Goal: Task Accomplishment & Management: Manage account settings

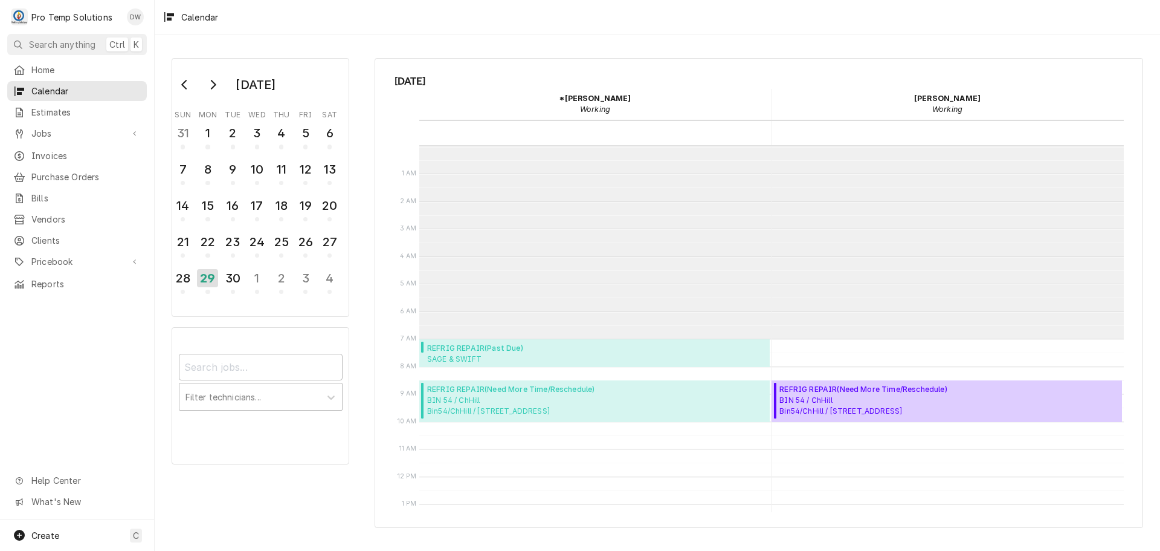
scroll to position [193, 0]
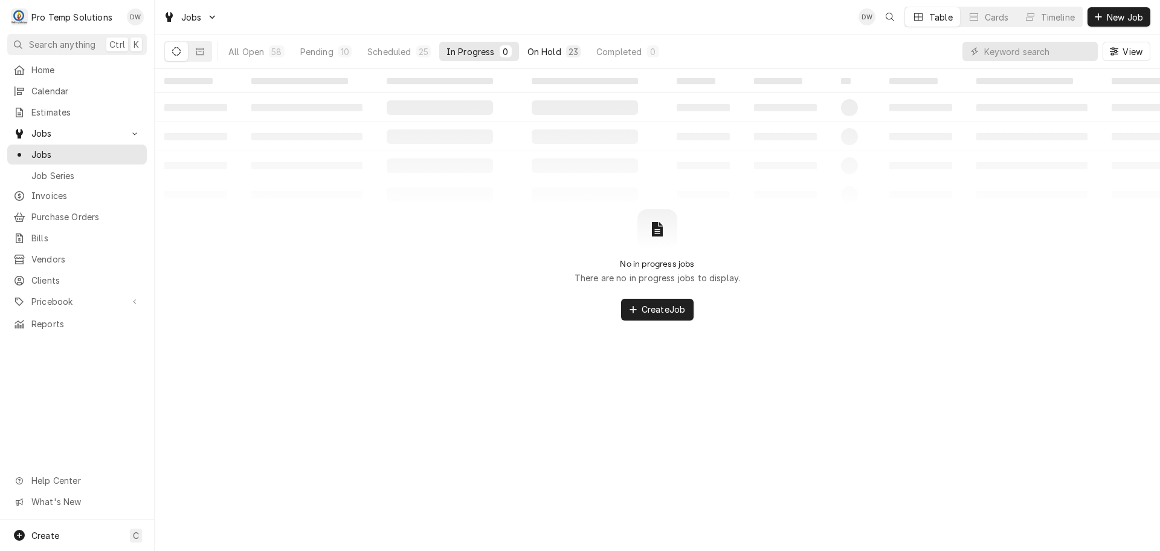
click at [550, 51] on div "On Hold" at bounding box center [545, 51] width 34 height 13
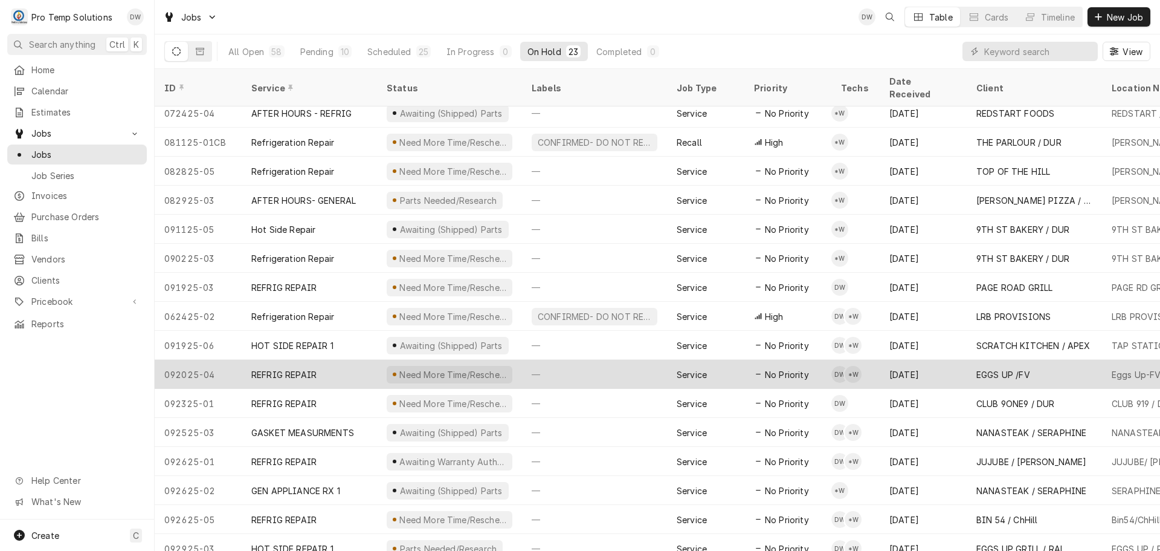
scroll to position [218, 0]
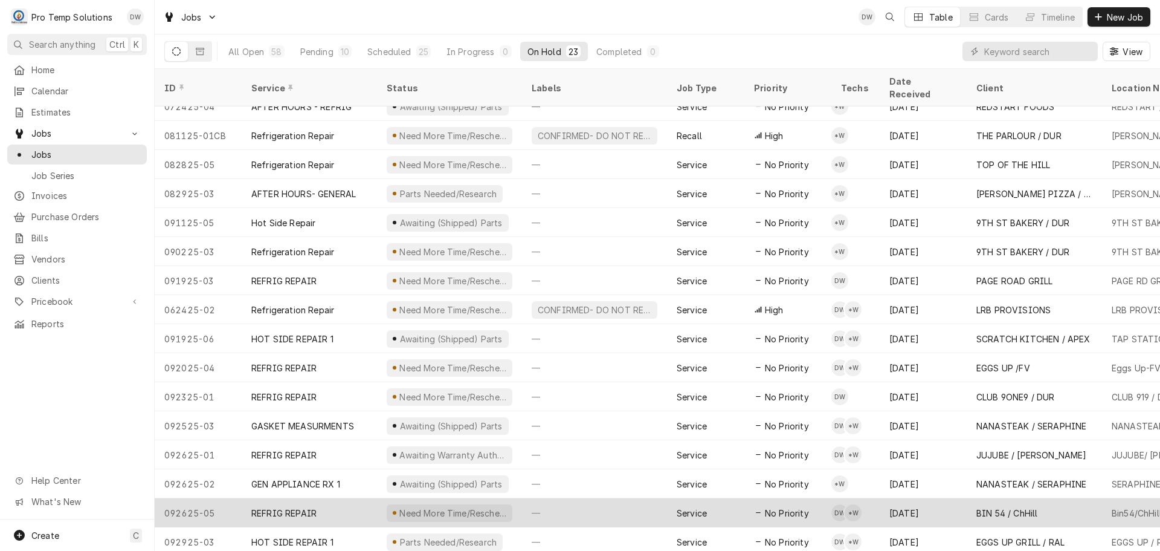
click at [603, 498] on div "—" at bounding box center [594, 512] width 145 height 29
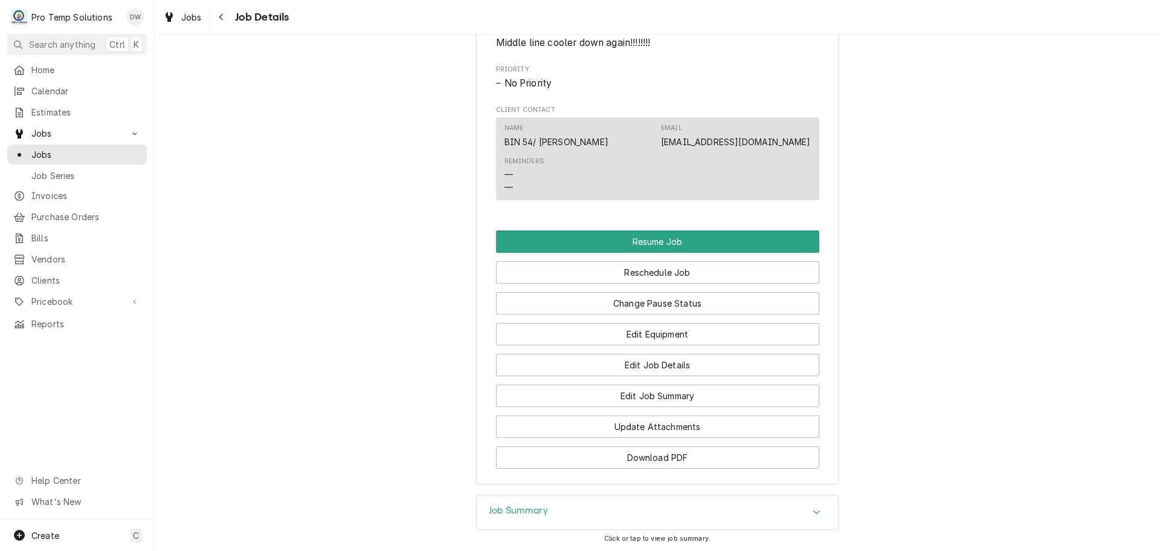
scroll to position [967, 0]
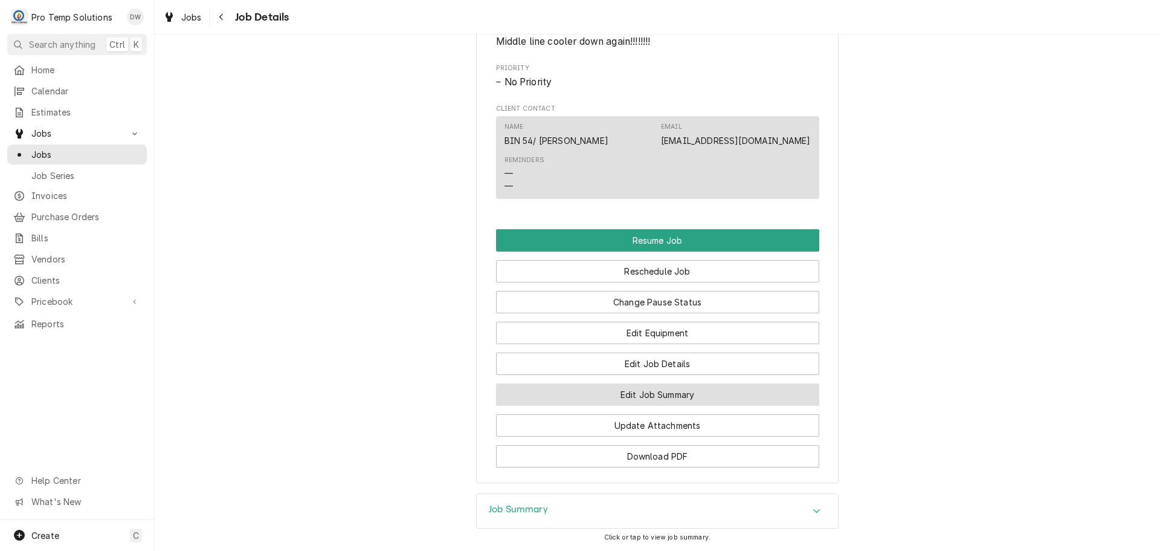
click at [640, 406] on button "Edit Job Summary" at bounding box center [657, 394] width 323 height 22
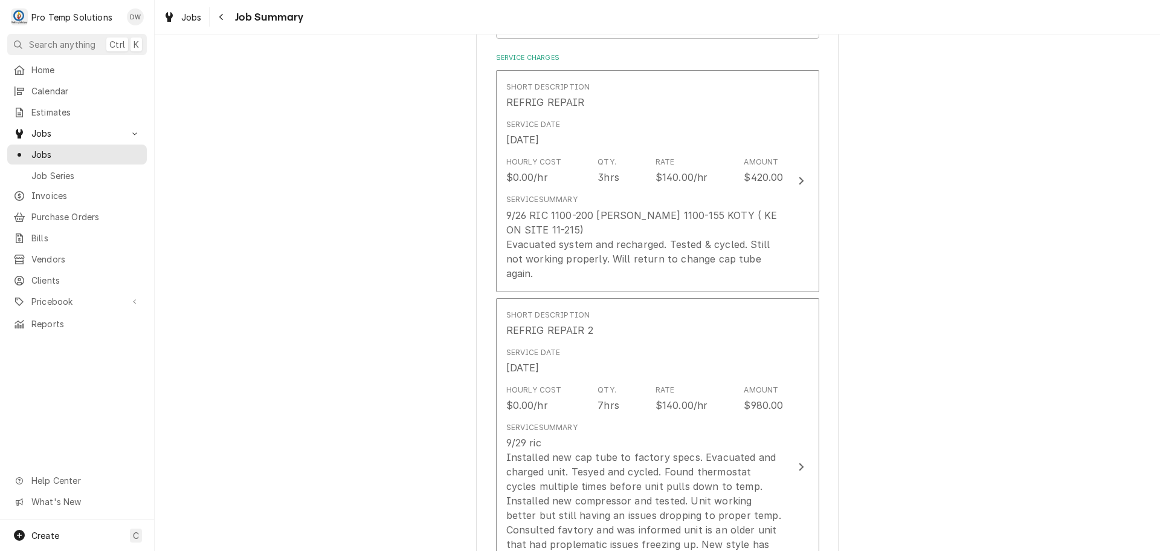
scroll to position [363, 0]
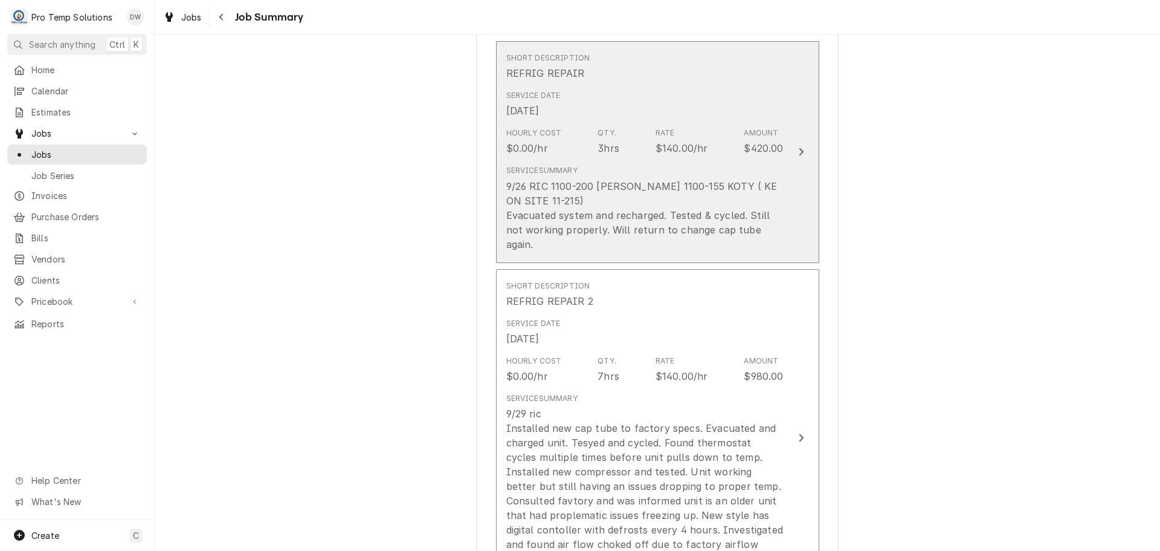
click at [798, 147] on icon "Update Line Item" at bounding box center [801, 152] width 6 height 10
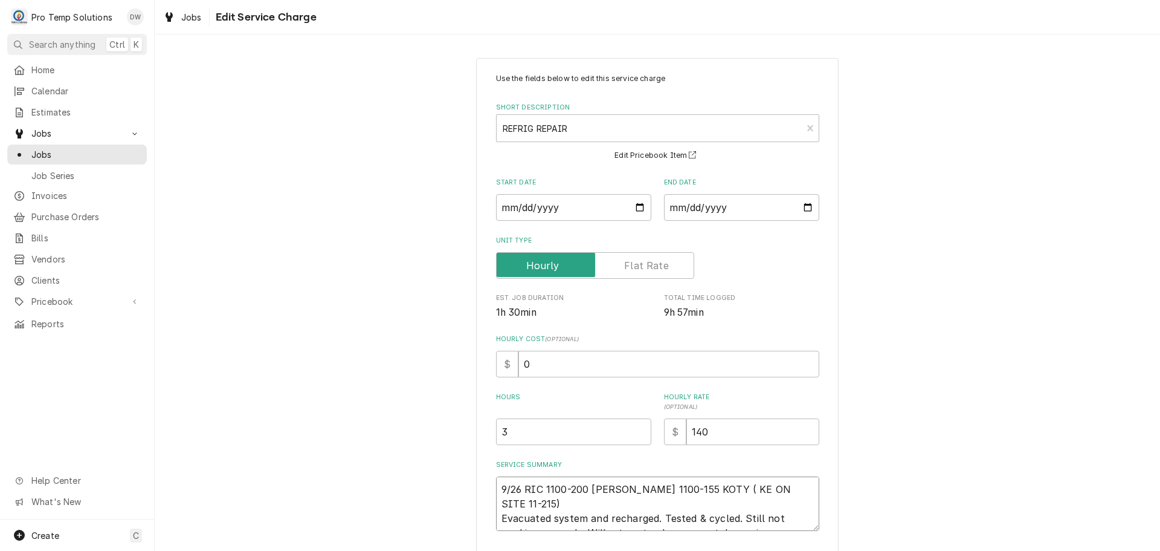
click at [694, 487] on textarea "9/26 RIC 1100-200 KEVIN 1100-155 KOTY ( KE ON SITE 11-215) Evacuated system and…" at bounding box center [657, 503] width 323 height 54
type textarea "x"
type textarea "9/26 RIC 1100-200 KEVIN 1100-155 KOTY ( KE ON SITE 11-215) Evacuated system and…"
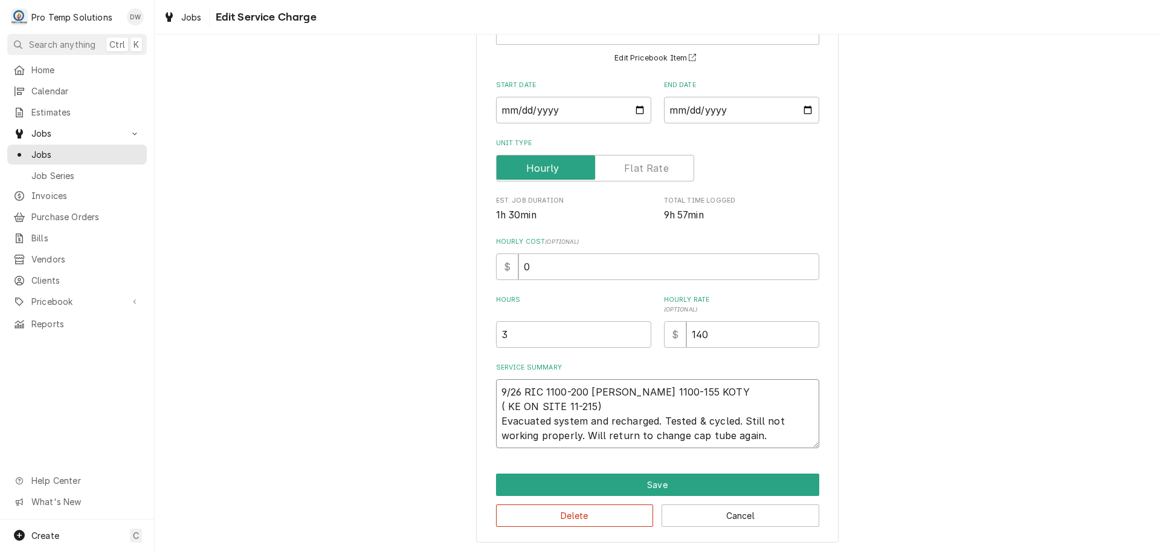
scroll to position [99, 0]
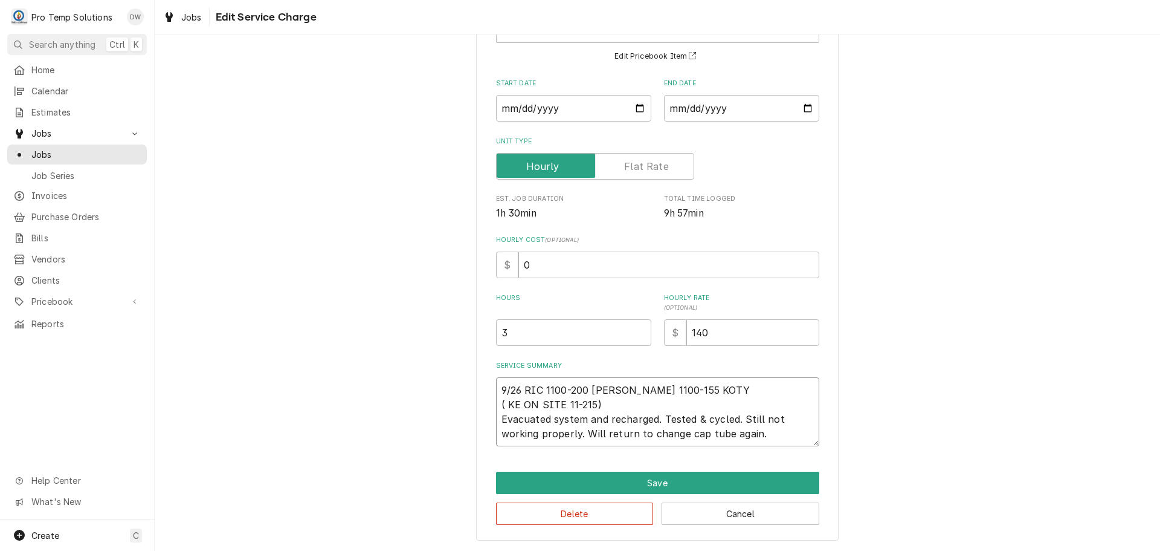
click at [496, 417] on textarea "9/26 RIC 1100-200 KEVIN 1100-155 KOTY ( KE ON SITE 11-215) Evacuated system and…" at bounding box center [657, 411] width 323 height 69
type textarea "x"
type textarea "9/26 RIC 1100-200 KEVIN 1100-155 KOTY ( KE ON SITE 11-215) REvacuated system an…"
type textarea "x"
type textarea "9/26 RIC 1100-200 KEVIN 1100-155 KOTY ( KE ON SITE 11-215) RIEvacuated system a…"
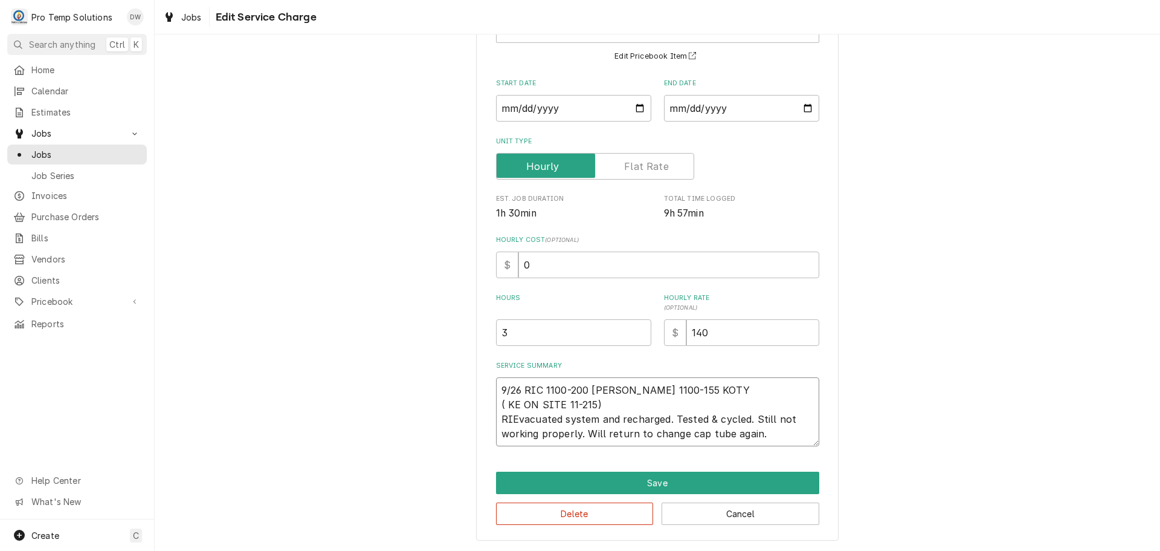
type textarea "x"
type textarea "9/26 RIC 1100-200 KEVIN 1100-155 KOTY ( KE ON SITE 11-215) RICEvacuated system …"
type textarea "x"
type textarea "9/26 RIC 1100-200 KEVIN 1100-155 KOTY ( KE ON SITE 11-215) RIC-Evacuated system…"
type textarea "x"
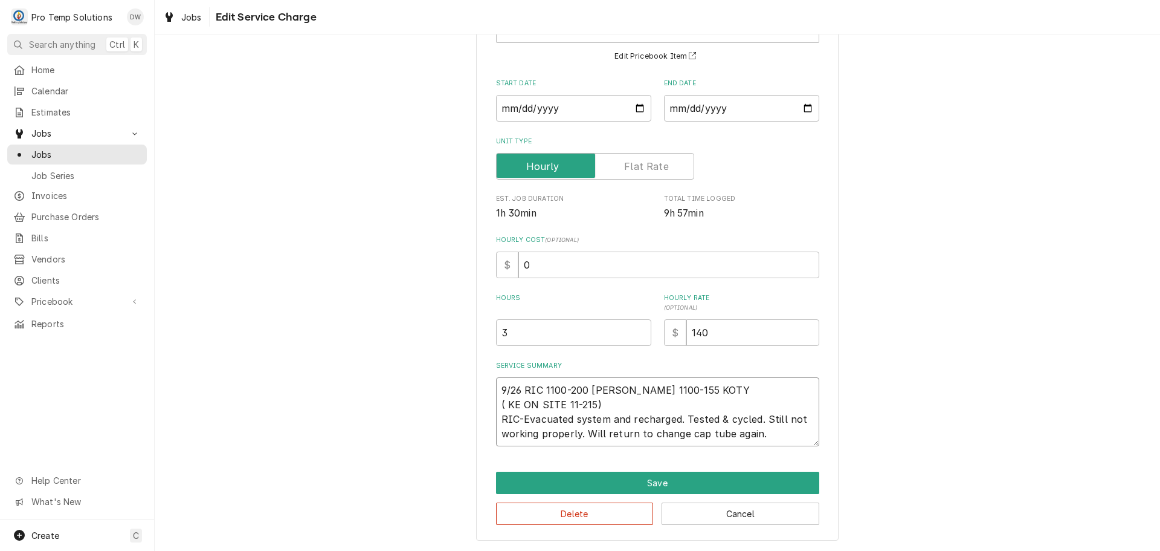
type textarea "9/26 RIC 1100-200 KEVIN 1100-155 KOTY ( KE ON SITE 11-215) RIC- Evacuated syste…"
click at [566, 421] on textarea "9/26 RIC 1100-200 KEVIN 1100-155 KOTY ( KE ON SITE 11-215) RIC- Evacuated syste…" at bounding box center [657, 411] width 323 height 69
type textarea "x"
type textarea "9/26 RIC 1100-200 KEVIN 1100-155 KOTY ( KE ON SITE 11-215) RIC- Evacuatd system…"
type textarea "x"
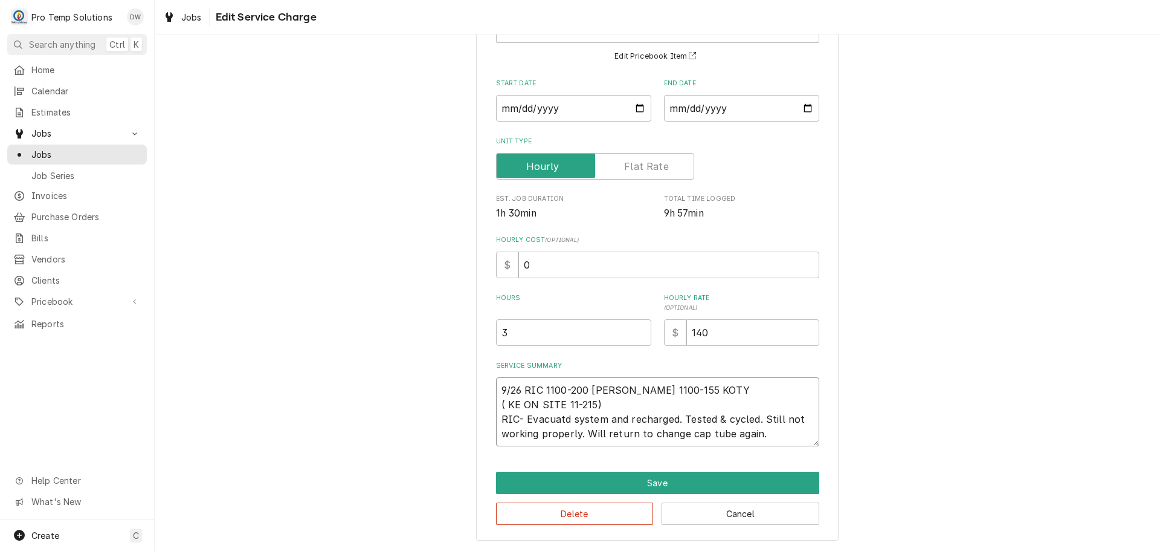
type textarea "9/26 RIC 1100-200 KEVIN 1100-155 KOTY ( KE ON SITE 11-215) RIC- Evacuad system …"
type textarea "x"
type textarea "9/26 RIC 1100-200 KEVIN 1100-155 KOTY ( KE ON SITE 11-215) RIC- Evacud system a…"
type textarea "x"
type textarea "9/26 RIC 1100-200 KEVIN 1100-155 KOTY ( KE ON SITE 11-215) RIC- Evacd system an…"
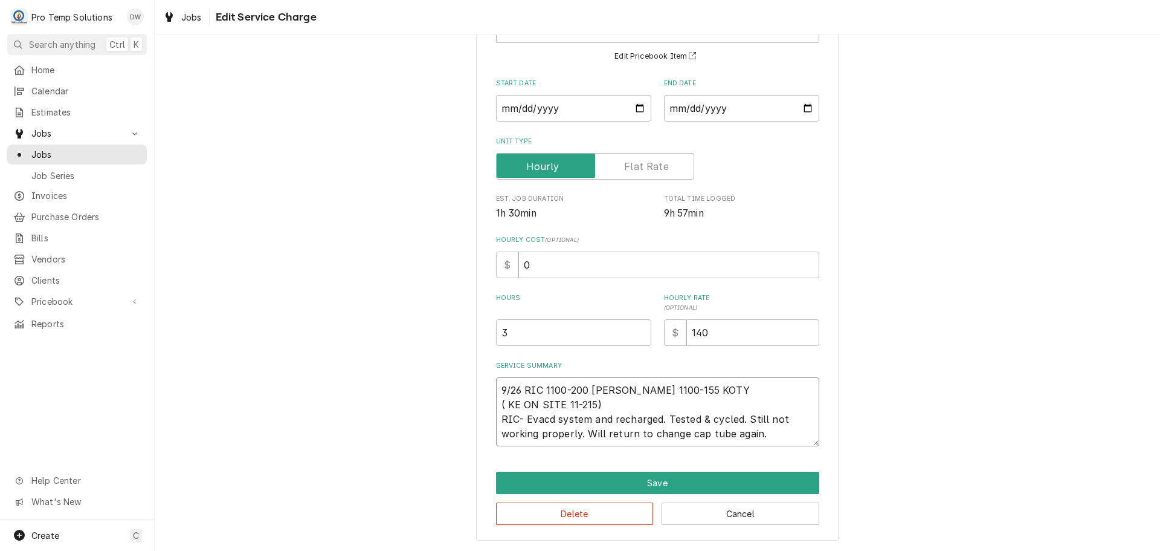
type textarea "x"
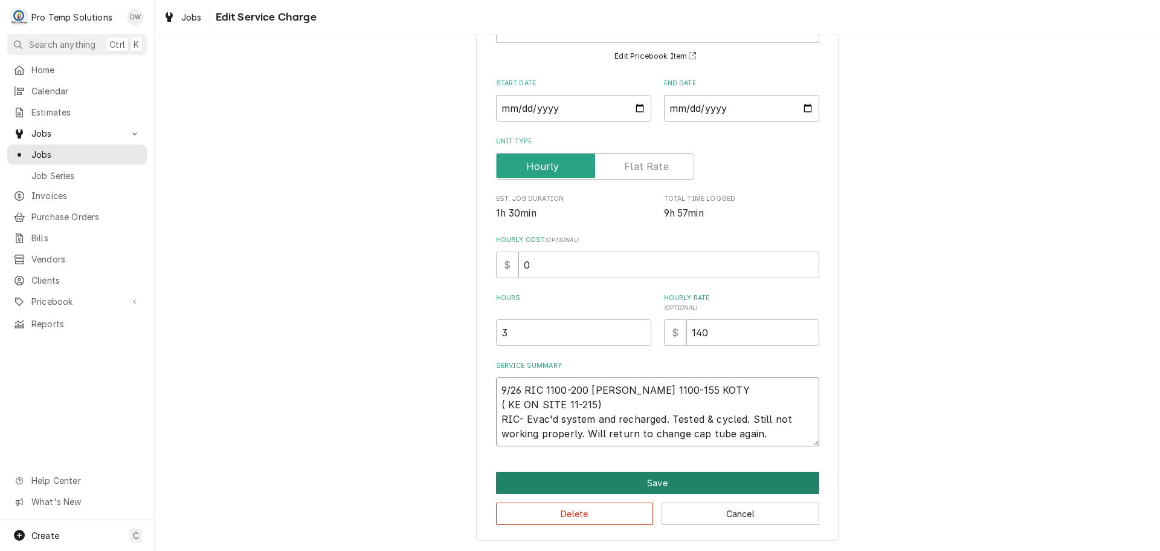
type textarea "9/26 RIC 1100-200 KEVIN 1100-155 KOTY ( KE ON SITE 11-215) RIC- Evac'd system a…"
click at [648, 482] on button "Save" at bounding box center [657, 482] width 323 height 22
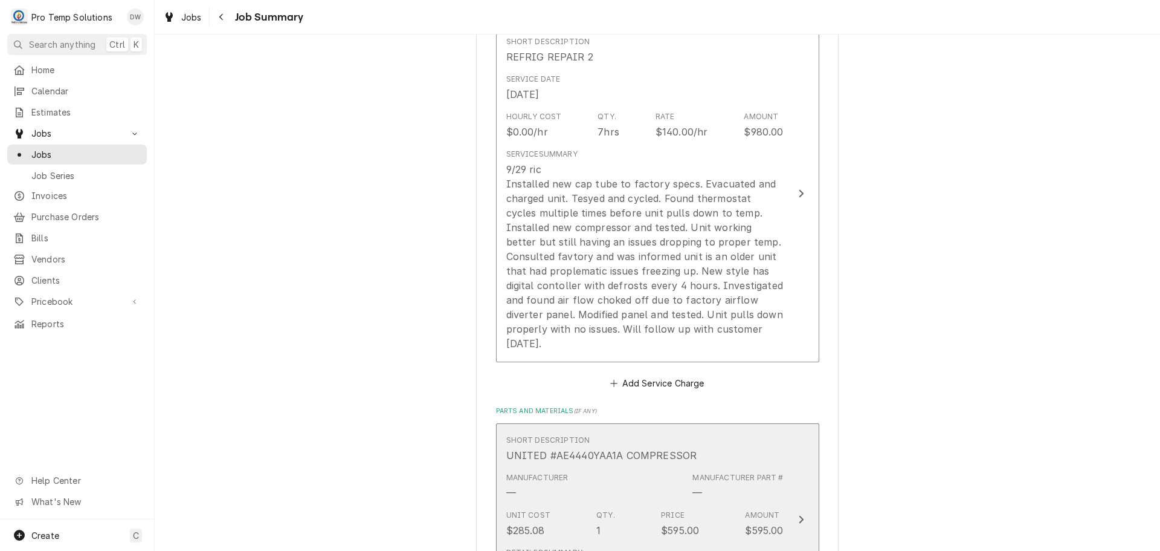
scroll to position [604, 0]
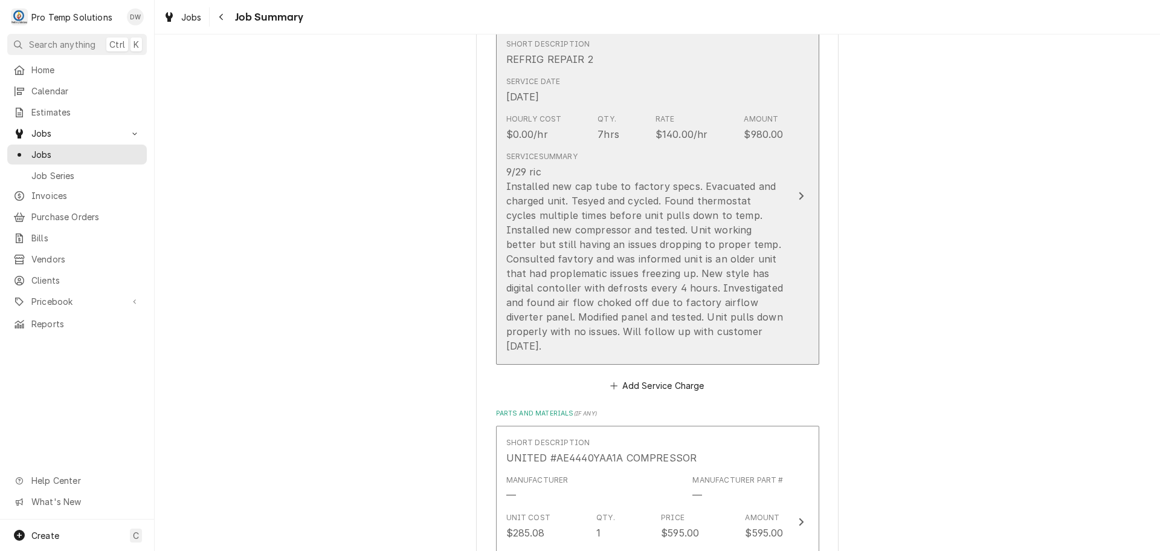
click at [798, 191] on icon "Update Line Item" at bounding box center [801, 196] width 6 height 10
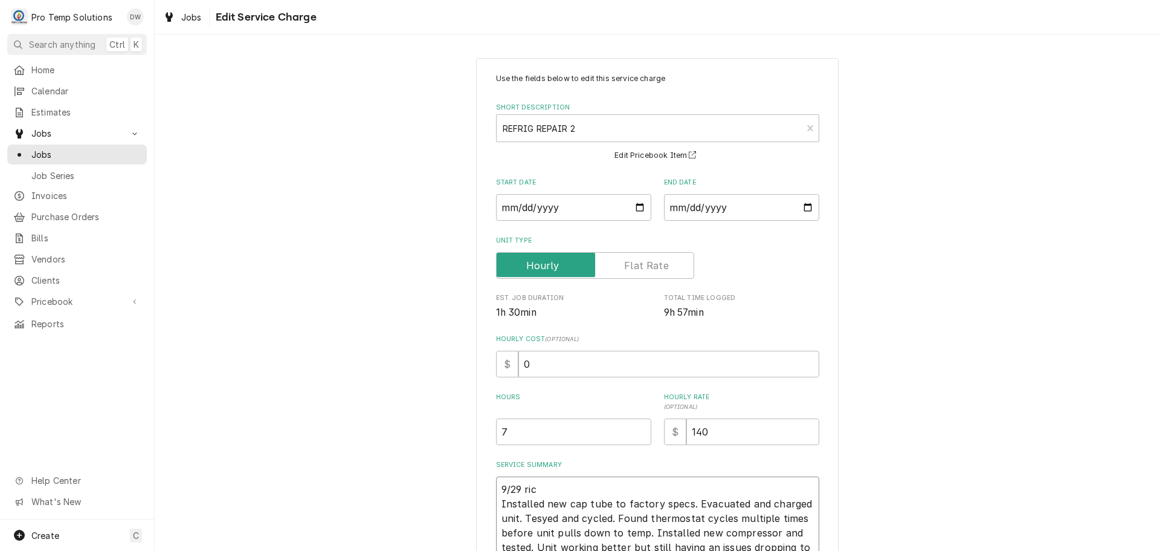
click at [540, 484] on textarea "9/29 ric Installed new cap tube to factory specs. Evacuated and charged unit. T…" at bounding box center [657, 561] width 323 height 170
type textarea "x"
type textarea "9/29 ri Installed new cap tube to factory specs. Evacuated and charged unit. Te…"
type textarea "x"
type textarea "9/29 r Installed new cap tube to factory specs. Evacuated and charged unit. Tes…"
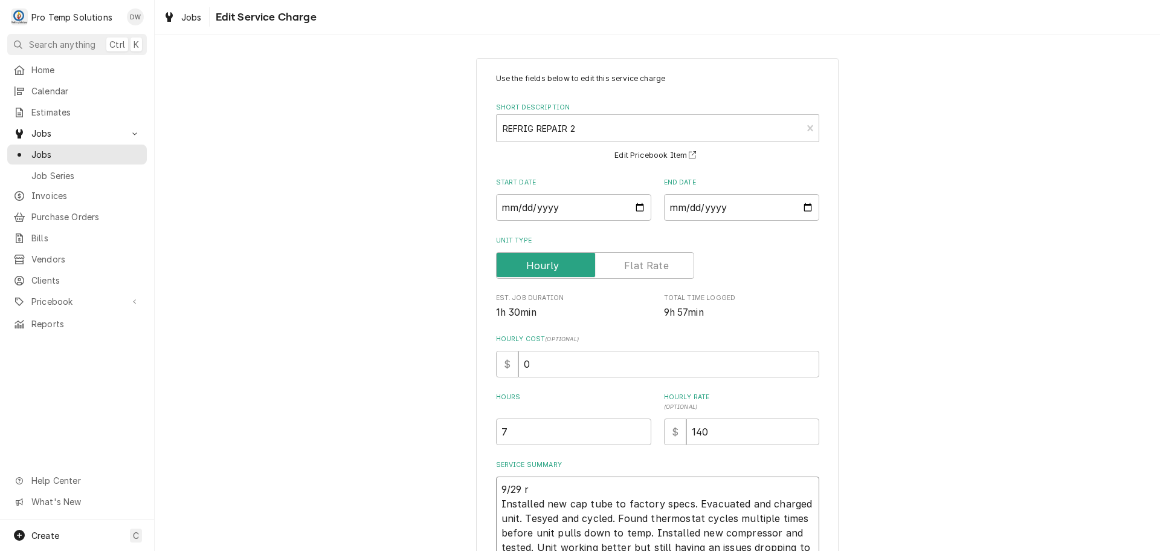
type textarea "x"
type textarea "9/29 Installed new cap tube to factory specs. Evacuated and charged unit. Tesye…"
type textarea "x"
type textarea "9/29 R Installed new cap tube to factory specs. Evacuated and charged unit. Tes…"
type textarea "x"
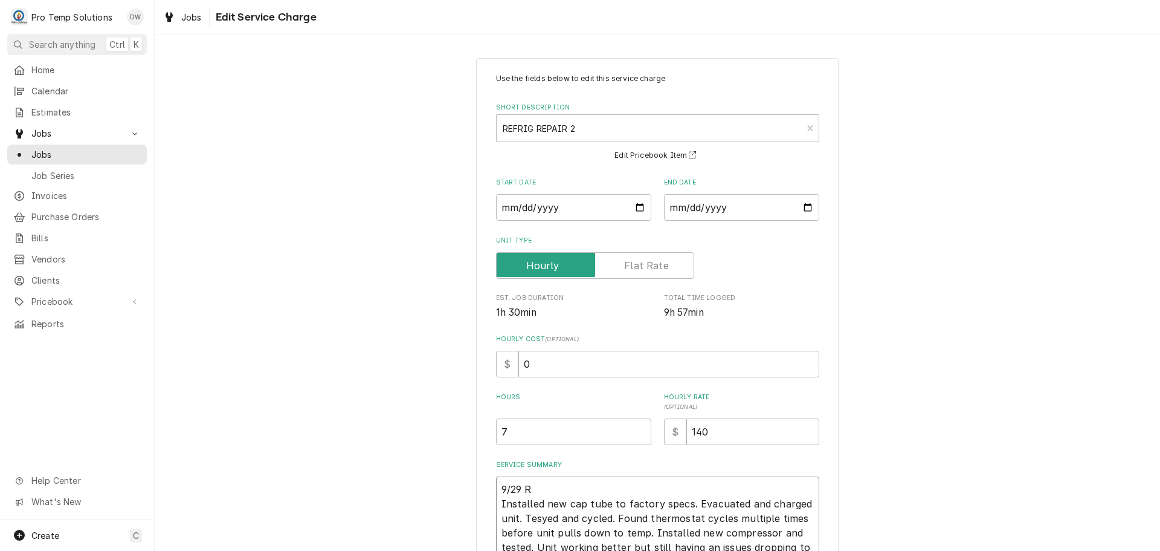
type textarea "9/29 RI Installed new cap tube to factory specs. Evacuated and charged unit. Te…"
type textarea "x"
type textarea "9/29 RIC Installed new cap tube to factory specs. Evacuated and charged unit. T…"
type textarea "x"
type textarea "9/29 RIC Installed new cap tube to factory specs. Evacuated and charged unit. T…"
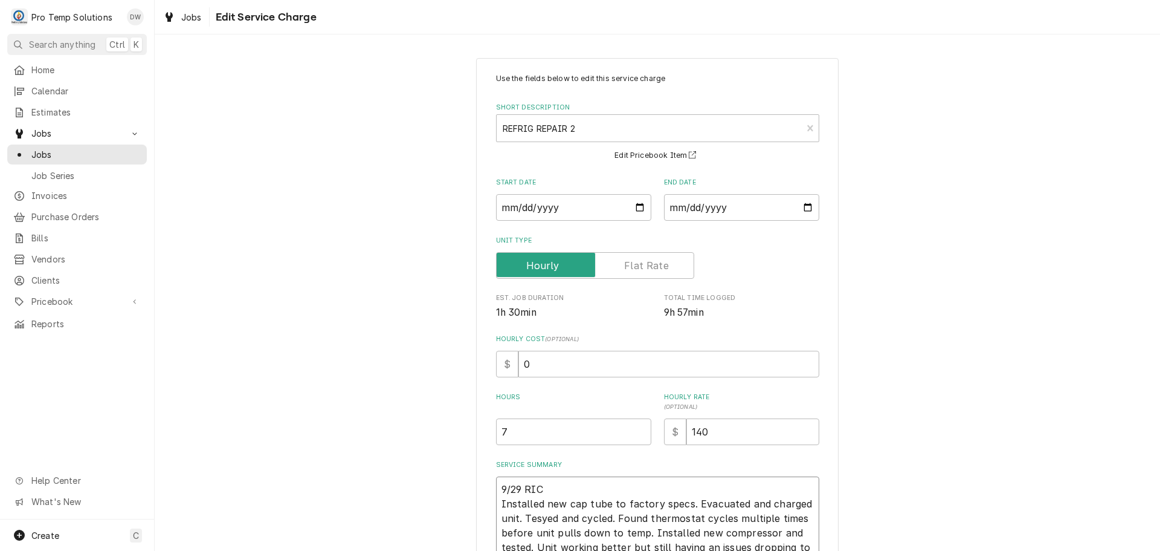
type textarea "x"
type textarea "9/29 RIC 8 Installed new cap tube to factory specs. Evacuated and charged unit.…"
type textarea "x"
type textarea "9/29 RIC 83 Installed new cap tube to factory specs. Evacuated and charged unit…"
type textarea "x"
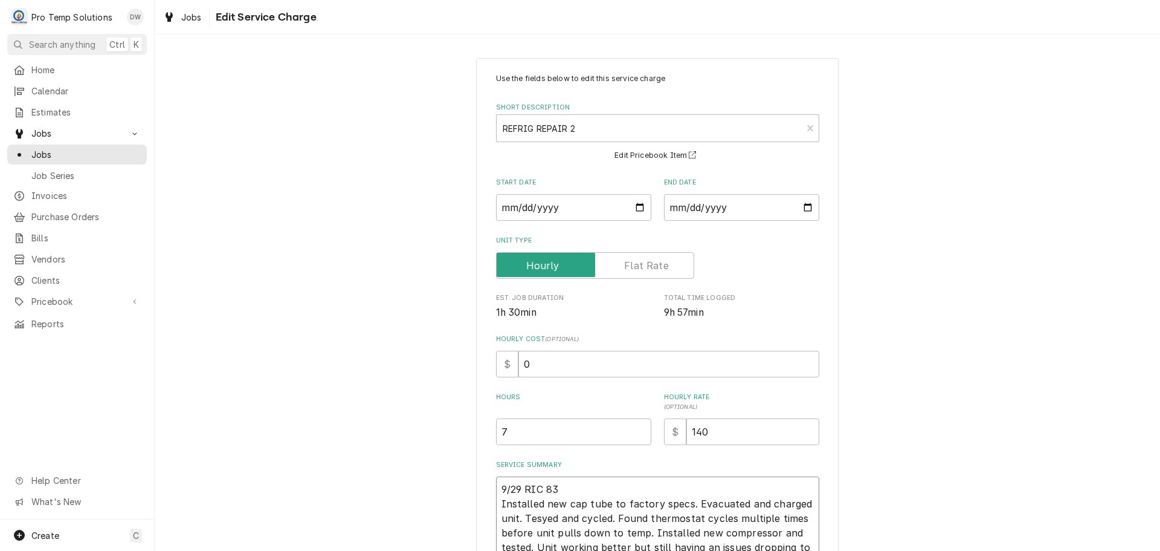
type textarea "9/29 RIC 830 Installed new cap tube to factory specs. Evacuated and charged uni…"
type textarea "x"
type textarea "9/29 RIC 830- Installed new cap tube to factory specs. Evacuated and charged un…"
type textarea "x"
type textarea "9/29 RIC 830-3 Installed new cap tube to factory specs. Evacuated and charged u…"
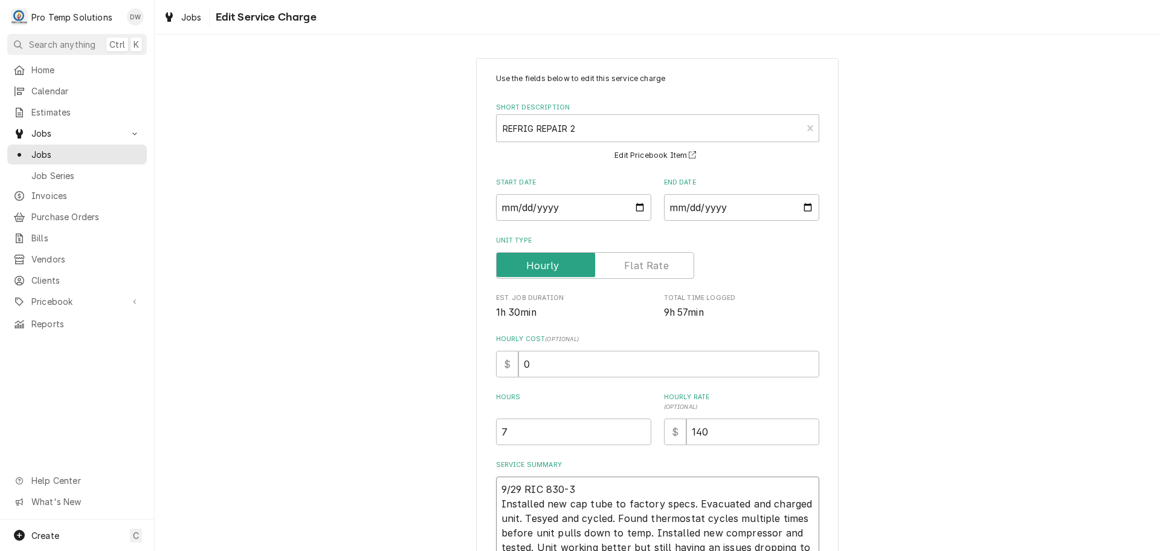
type textarea "x"
type textarea "9/29 RIC 830-35 Installed new cap tube to factory specs. Evacuated and charged …"
type textarea "x"
type textarea "9/29 RIC 830-3 Installed new cap tube to factory specs. Evacuated and charged u…"
type textarea "x"
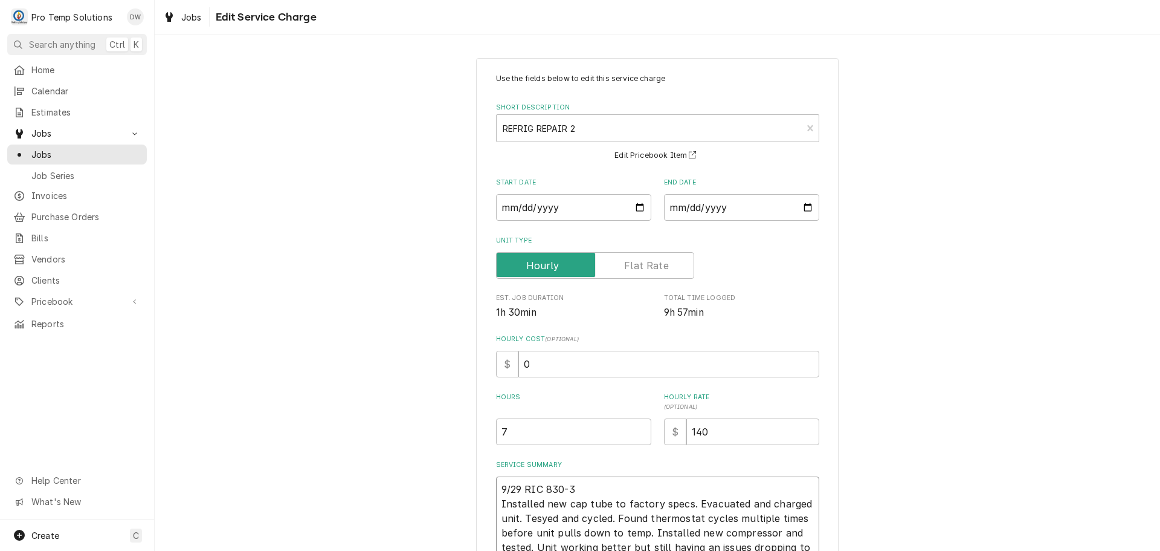
type textarea "9/29 RIC 830-32 Installed new cap tube to factory specs. Evacuated and charged …"
type textarea "x"
type textarea "9/29 RIC 830-325 Installed new cap tube to factory specs. Evacuated and charged…"
type textarea "x"
type textarea "9/29 RIC 830-325 Installed new cap tube to factory specs. Evacuated and charged…"
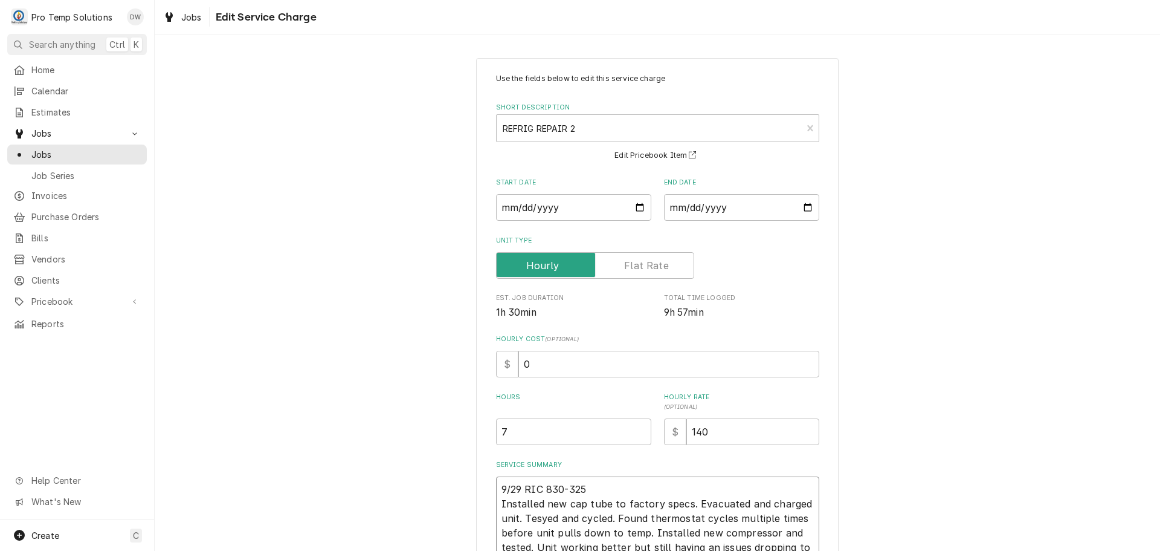
type textarea "x"
type textarea "9/29 RIC 830-325 K Installed new cap tube to factory specs. Evacuated and charg…"
type textarea "x"
type textarea "9/29 RIC 830-325 KE Installed new cap tube to factory specs. Evacuated and char…"
type textarea "x"
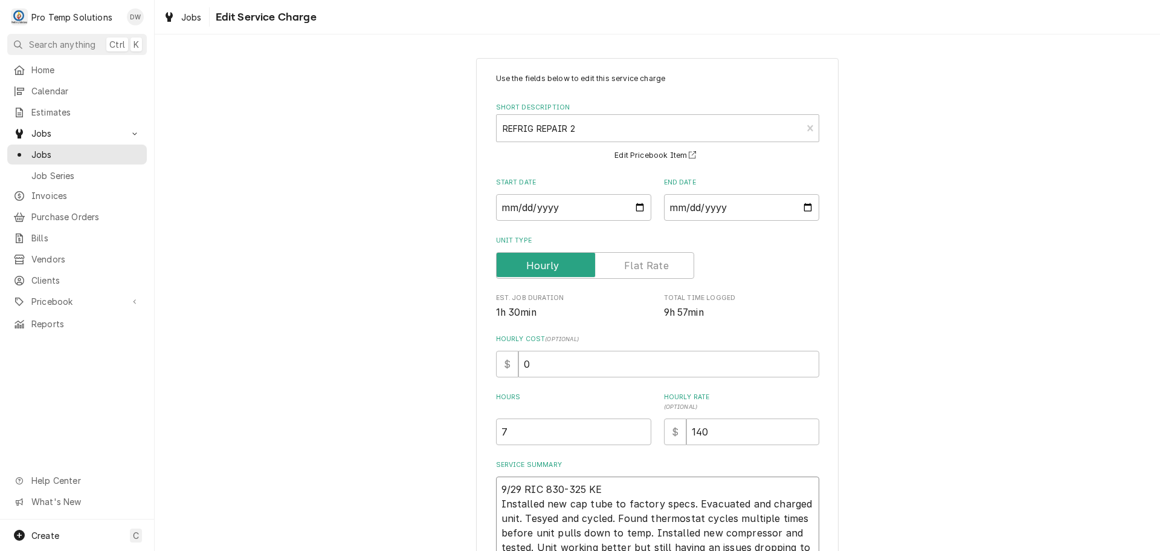
type textarea "9/29 RIC 830-325 KEV Installed new cap tube to factory specs. Evacuated and cha…"
type textarea "x"
type textarea "9/29 RIC 830-325 KEVI Installed new cap tube to factory specs. Evacuated and ch…"
type textarea "x"
type textarea "9/29 RIC 830-325 KEVIN Installed new cap tube to factory specs. Evacuated and c…"
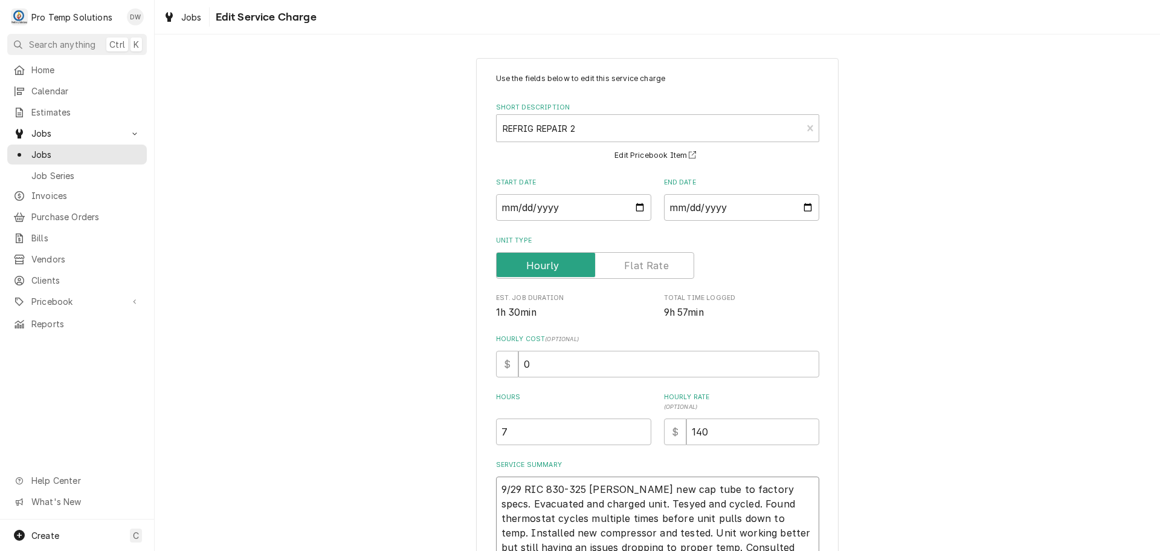
type textarea "x"
type textarea "9/29 RIC 830-325 KEVIN Installed new cap tube to factory specs. Evacuated and c…"
type textarea "x"
type textarea "9/29 RIC 830-325 KEVIN 9 Installed new cap tube to factory specs. Evacuated and…"
type textarea "x"
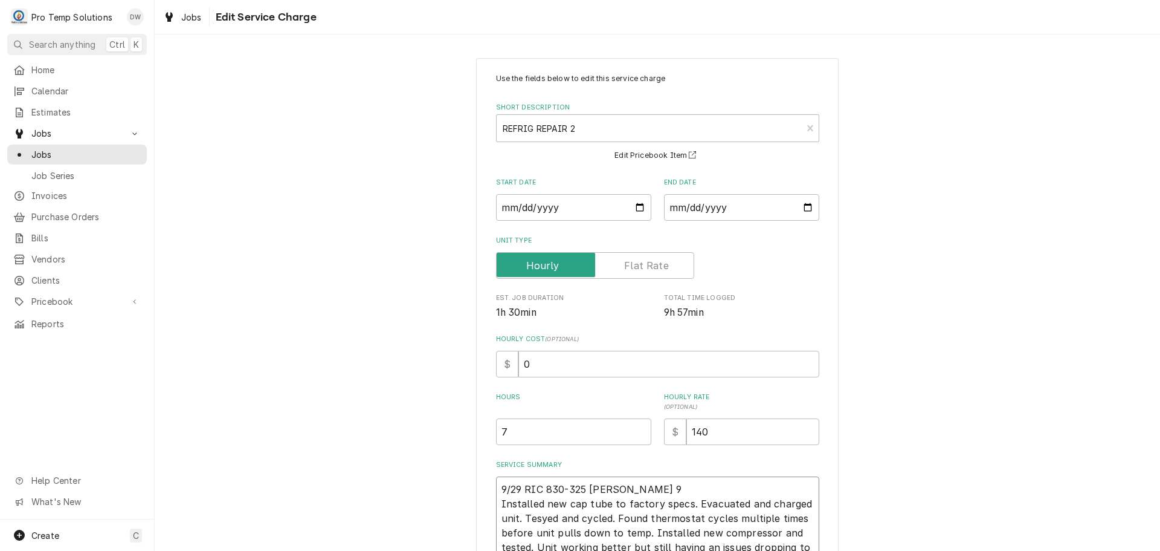
type textarea "9/29 RIC 830-325 KEVIN 90 Installed new cap tube to factory specs. Evacuated an…"
type textarea "x"
type textarea "9/29 RIC 830-325 KEVIN 900 Installed new cap tube to factory specs. Evacuated a…"
type textarea "x"
type textarea "9/29 RIC 830-325 KEVIN 900- Installed new cap tube to factory specs. Evacuated …"
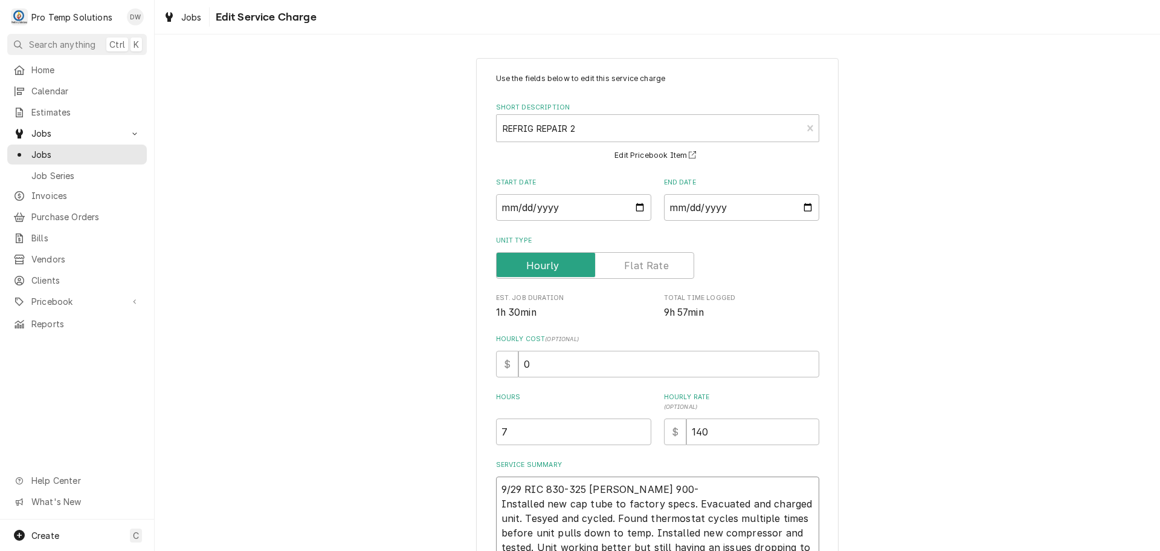
type textarea "x"
type textarea "9/29 RIC 830-325 KEVIN 900-1 Installed new cap tube to factory specs. Evacuated…"
type textarea "x"
type textarea "9/29 RIC 830-325 KEVIN 900-11 Installed new cap tube to factory specs. Evacuate…"
type textarea "x"
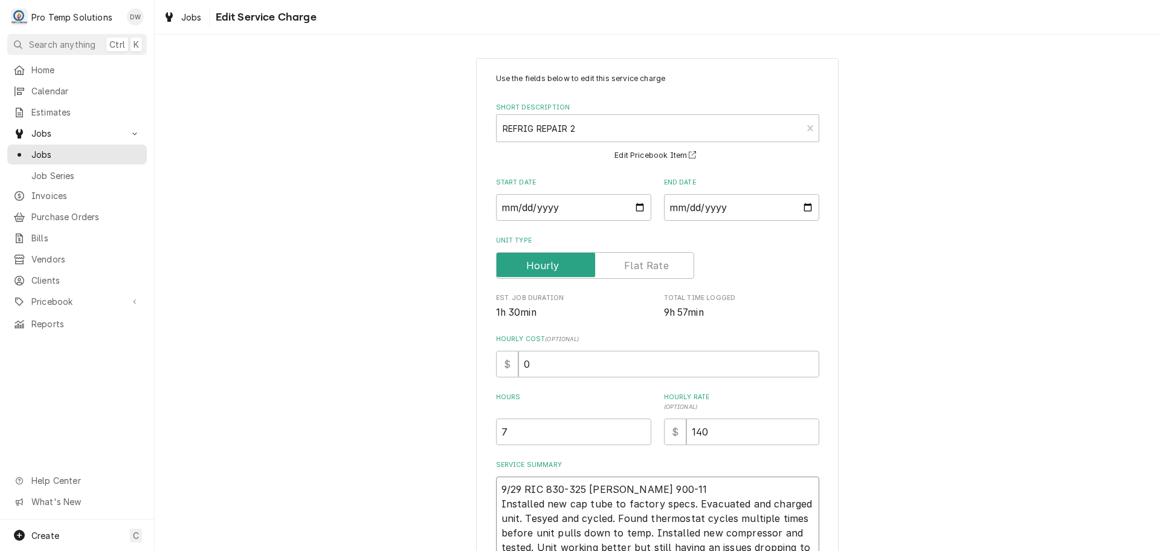
type textarea "9/29 RIC 830-325 KEVIN 900-115 Installed new cap tube to factory specs. Evacuat…"
type textarea "x"
type textarea "9/29 RIC 830-325 KEVIN 900-115 Installed new cap tube to factory specs. Evacuat…"
type textarea "x"
type textarea "9/29 RIC 830-325 KEVIN 900-115 K Installed new cap tube to factory specs. Evacu…"
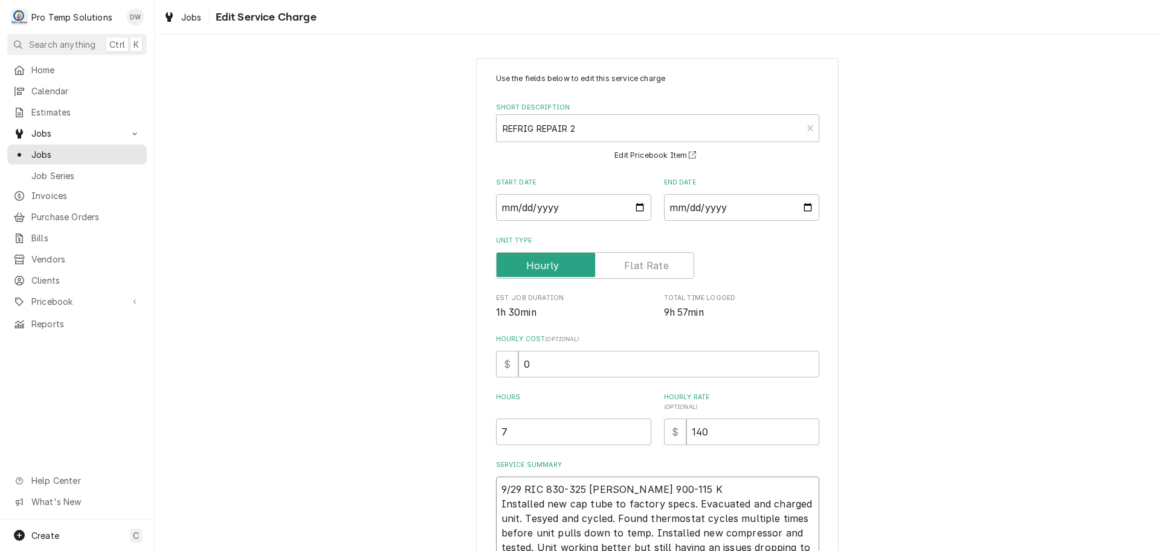
type textarea "x"
type textarea "9/29 RIC 830-325 KEVIN 900-115 KO Installed new cap tube to factory specs. Evac…"
type textarea "x"
type textarea "9/29 RIC 830-325 KEVIN 900-115 KOT Installed new cap tube to factory specs. Eva…"
type textarea "x"
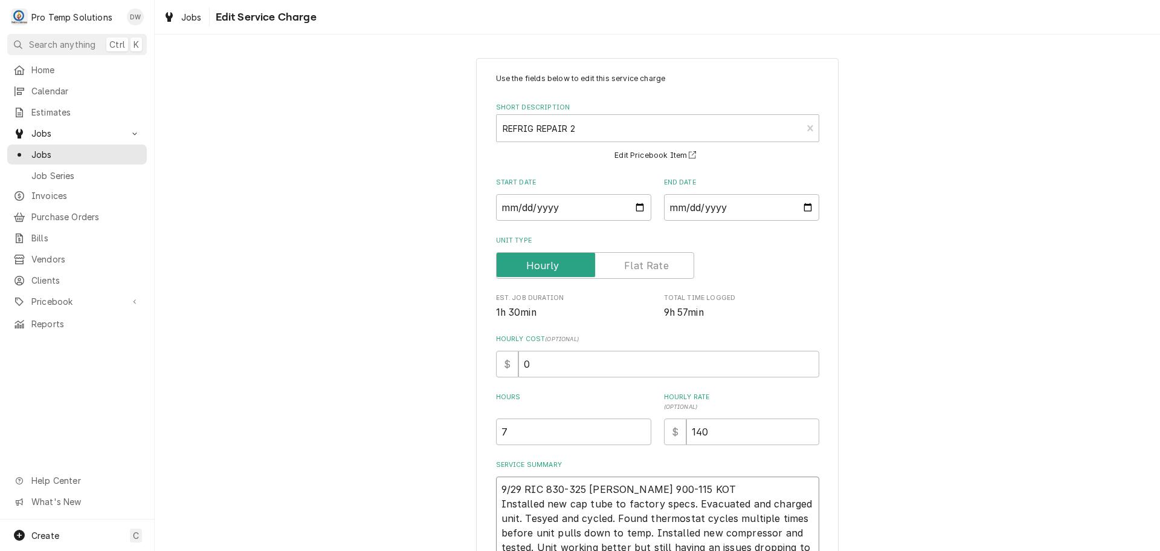
type textarea "9/29 RIC 830-325 KEVIN 900-115 KOTY Installed new cap tube to factory specs. Ev…"
type textarea "x"
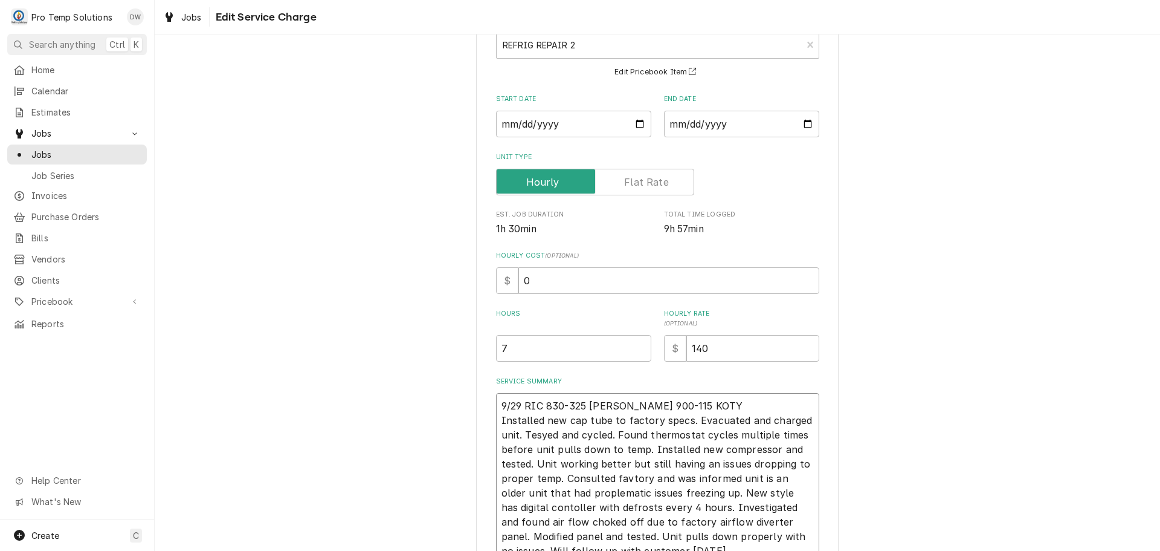
scroll to position [201, 0]
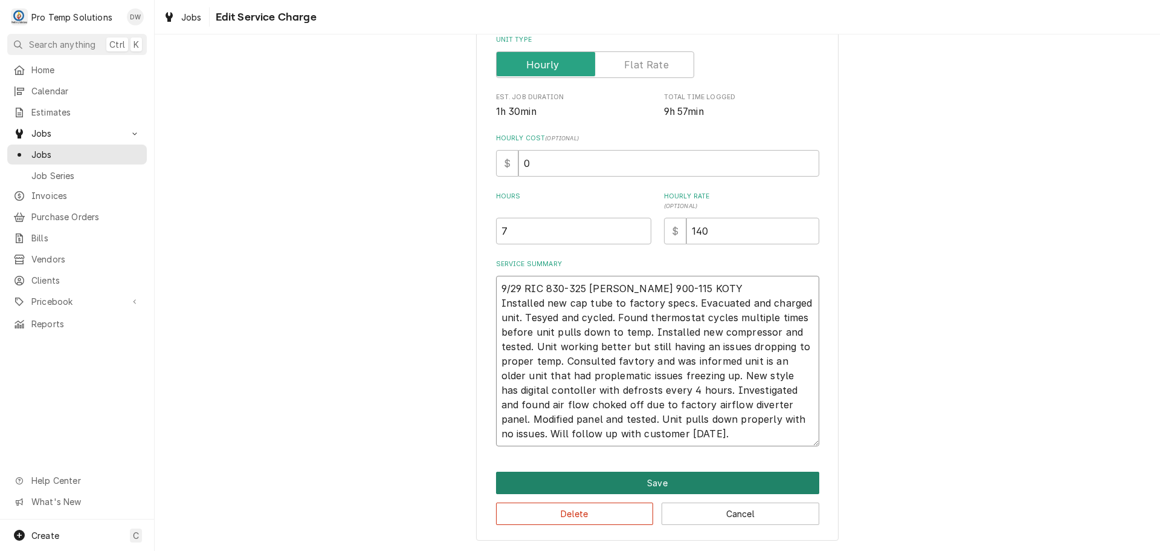
type textarea "9/29 RIC 830-325 KEVIN 900-115 KOTY Installed new cap tube to factory specs. Ev…"
click at [652, 484] on button "Save" at bounding box center [657, 482] width 323 height 22
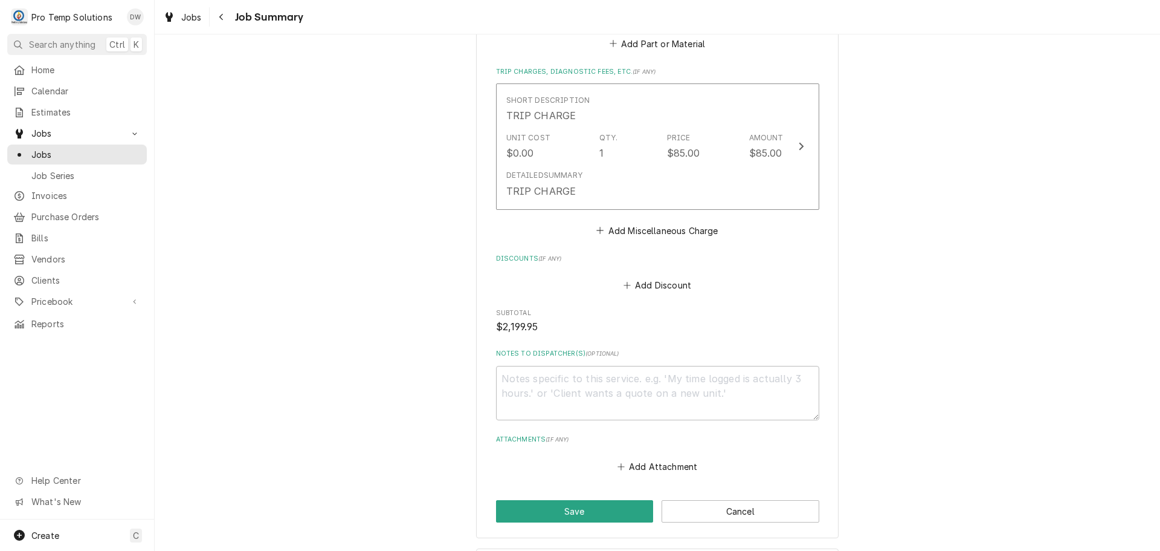
scroll to position [1692, 0]
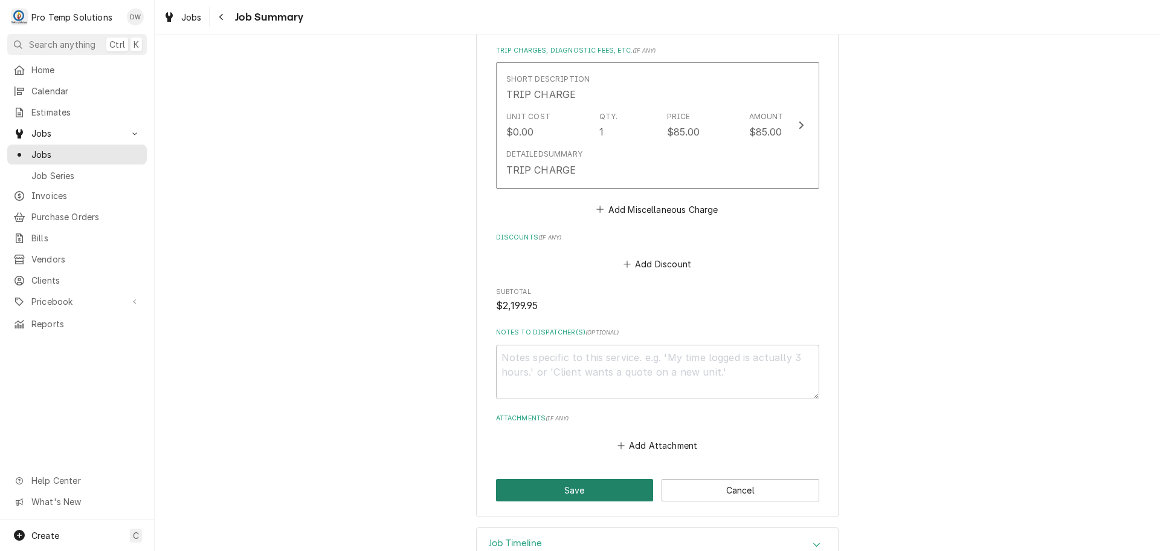
click at [571, 479] on button "Save" at bounding box center [575, 490] width 158 height 22
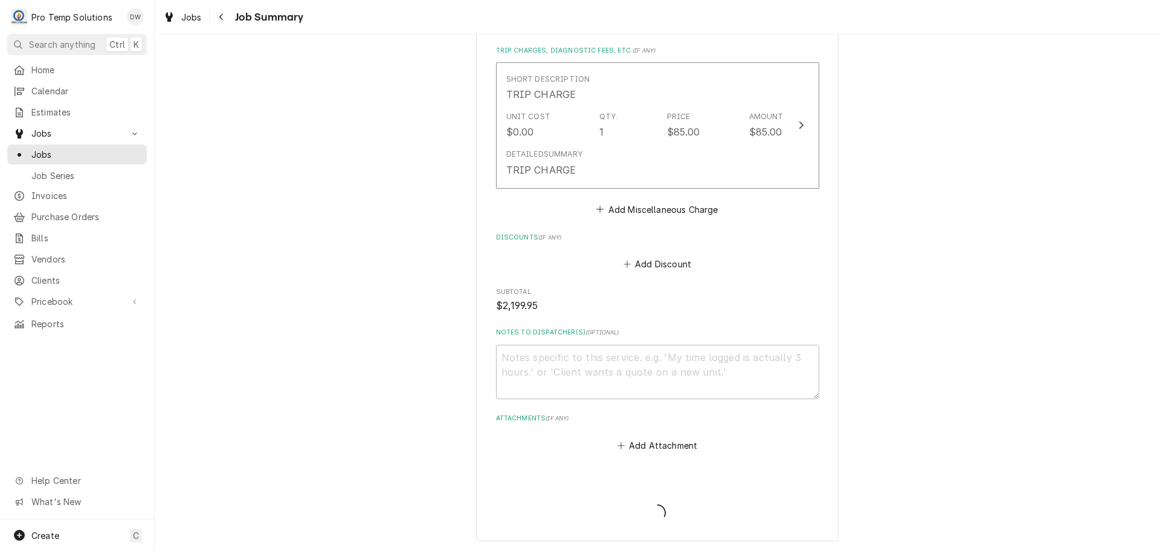
type textarea "x"
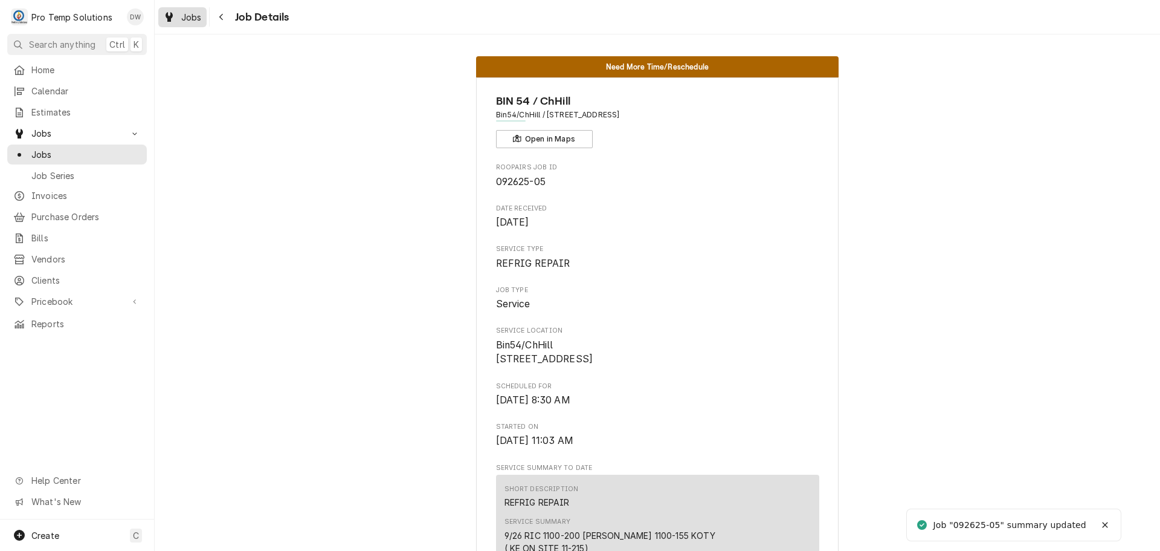
click at [187, 18] on span "Jobs" at bounding box center [191, 17] width 21 height 13
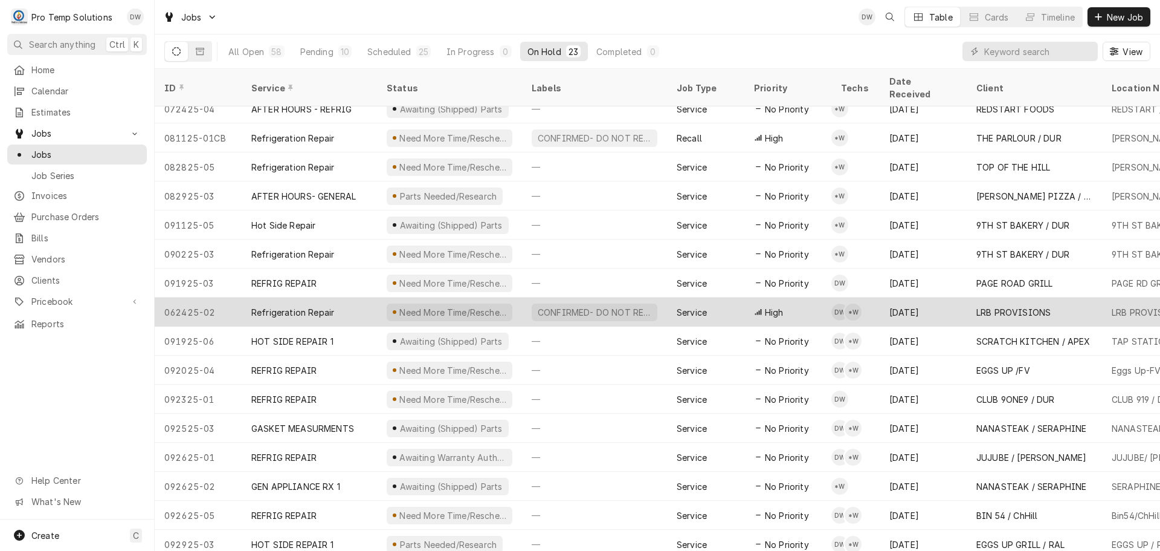
scroll to position [218, 0]
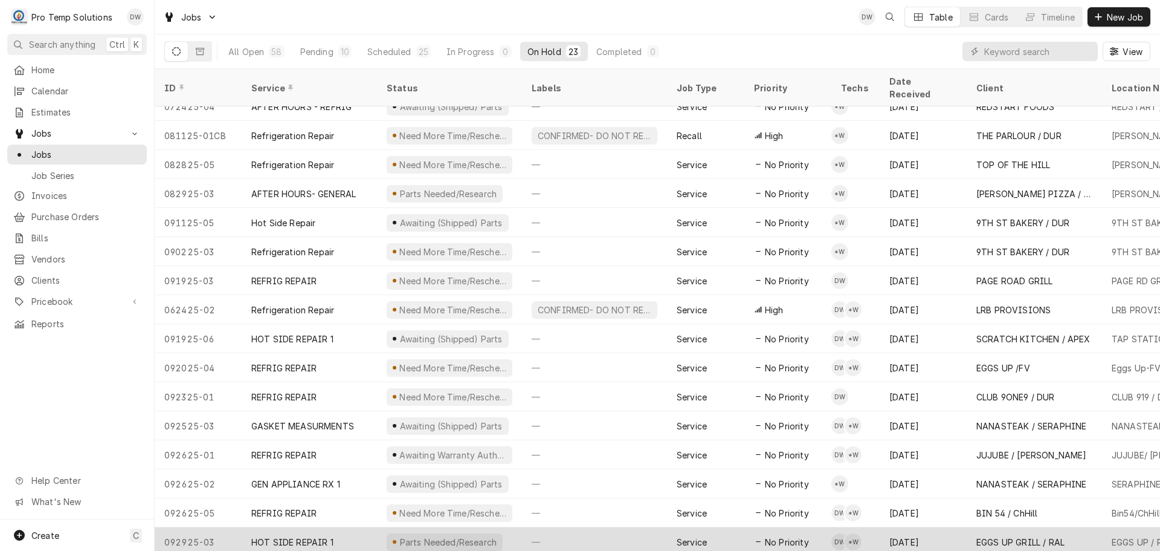
click at [582, 527] on div "—" at bounding box center [594, 541] width 145 height 29
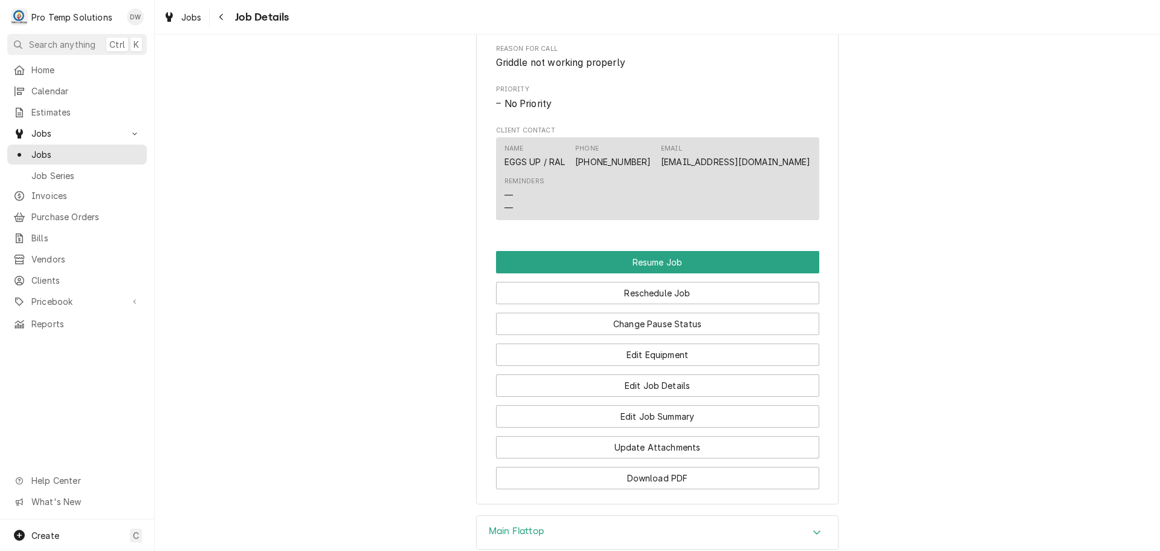
scroll to position [907, 0]
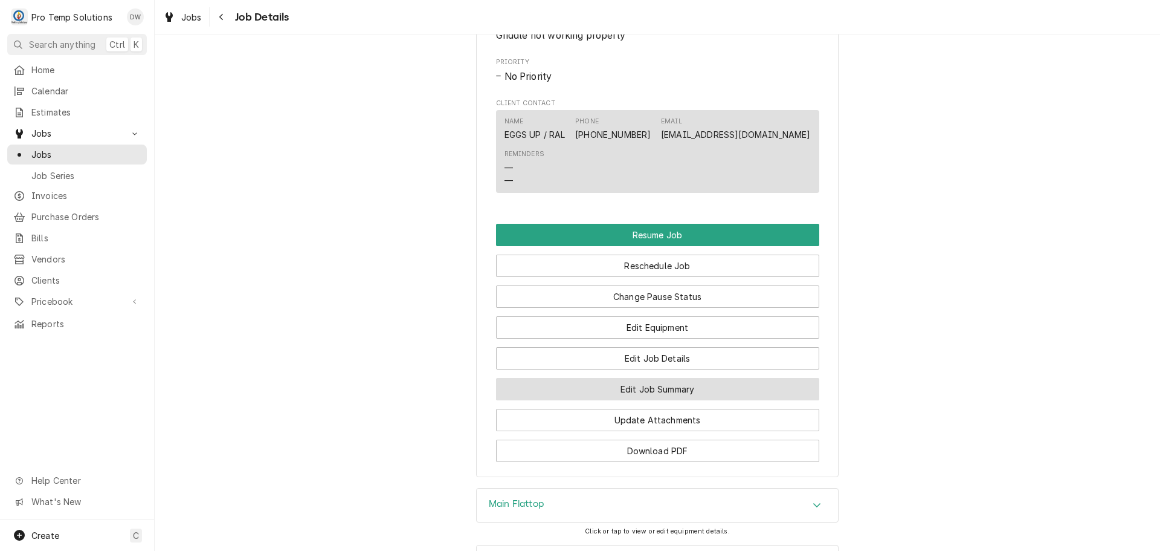
click at [641, 400] on button "Edit Job Summary" at bounding box center [657, 389] width 323 height 22
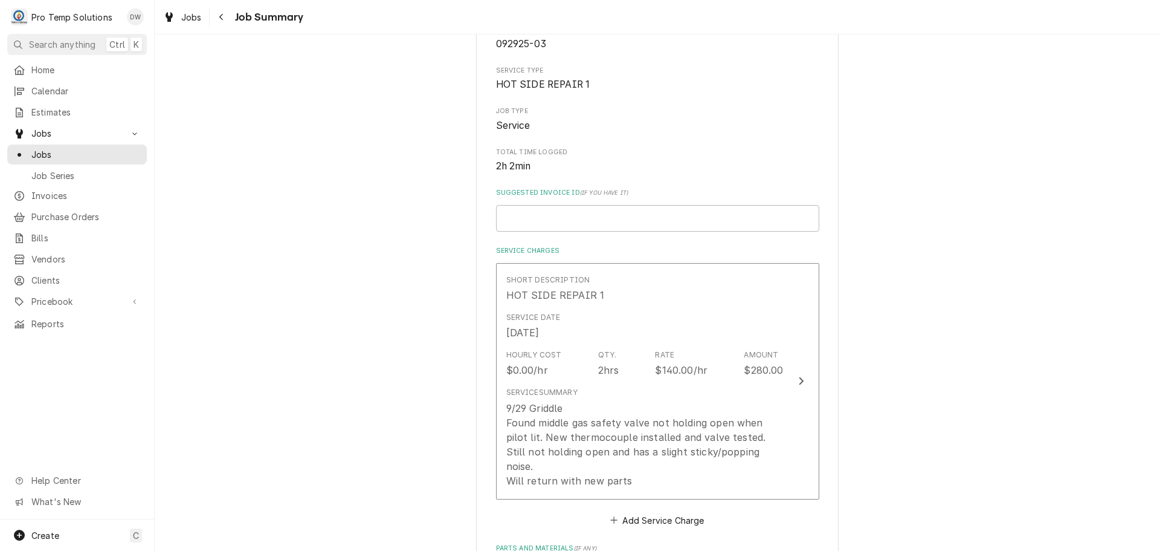
scroll to position [181, 0]
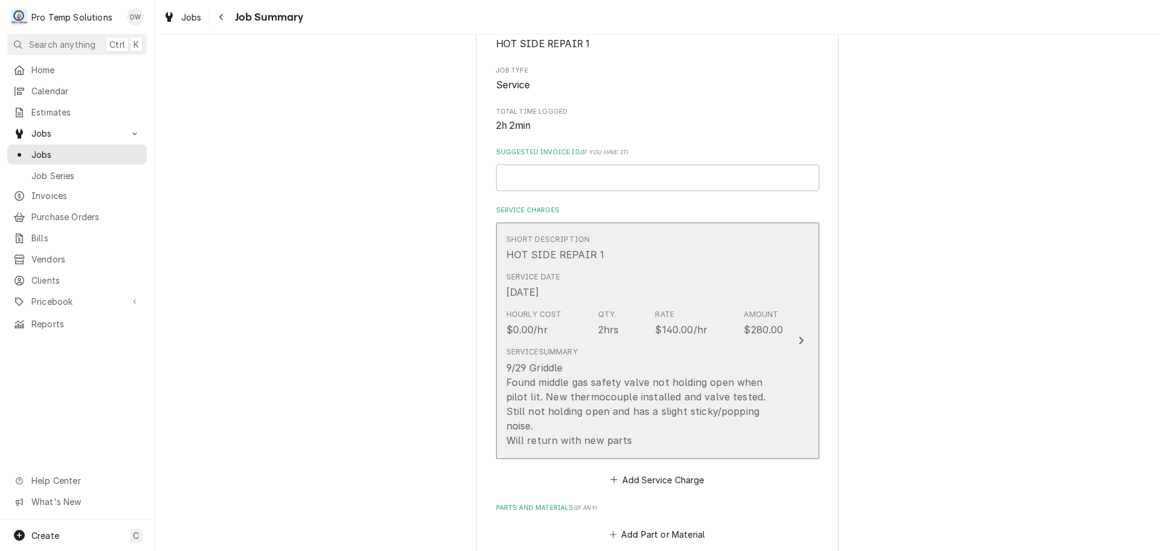
click at [798, 335] on icon "Update Line Item" at bounding box center [801, 340] width 6 height 10
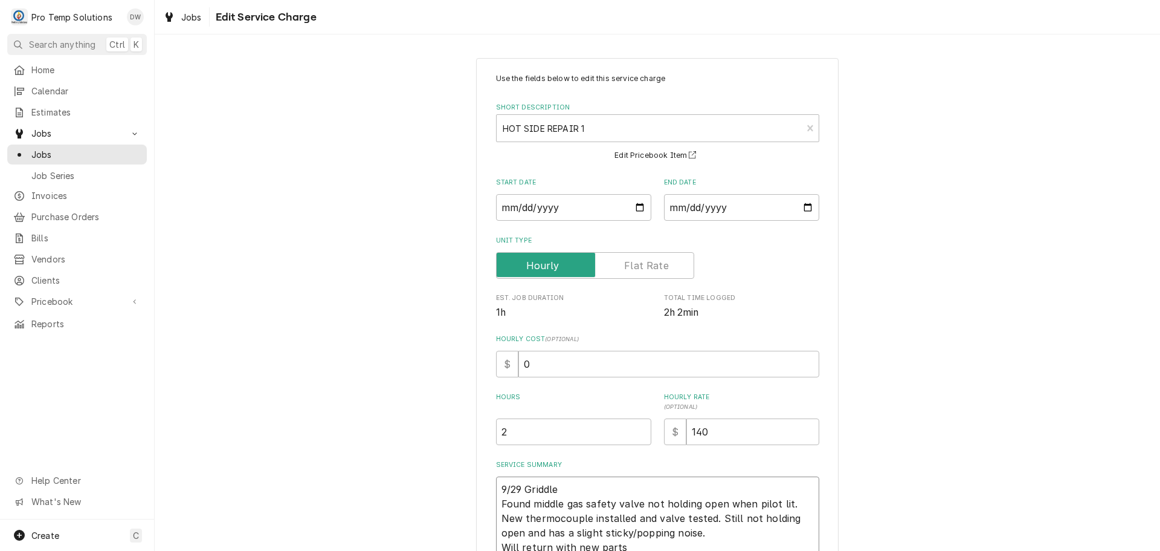
click at [572, 487] on textarea "9/29 Griddle Found middle gas safety valve not holding open when pilot lit. New…" at bounding box center [657, 517] width 323 height 83
type textarea "x"
type textarea "9/29 Griddle Found middle gas safety valve not holding open when pilot lit. New…"
type textarea "x"
type textarea "9/29 Griddle 1 Found middle gas safety valve not holding open when pilot lit. N…"
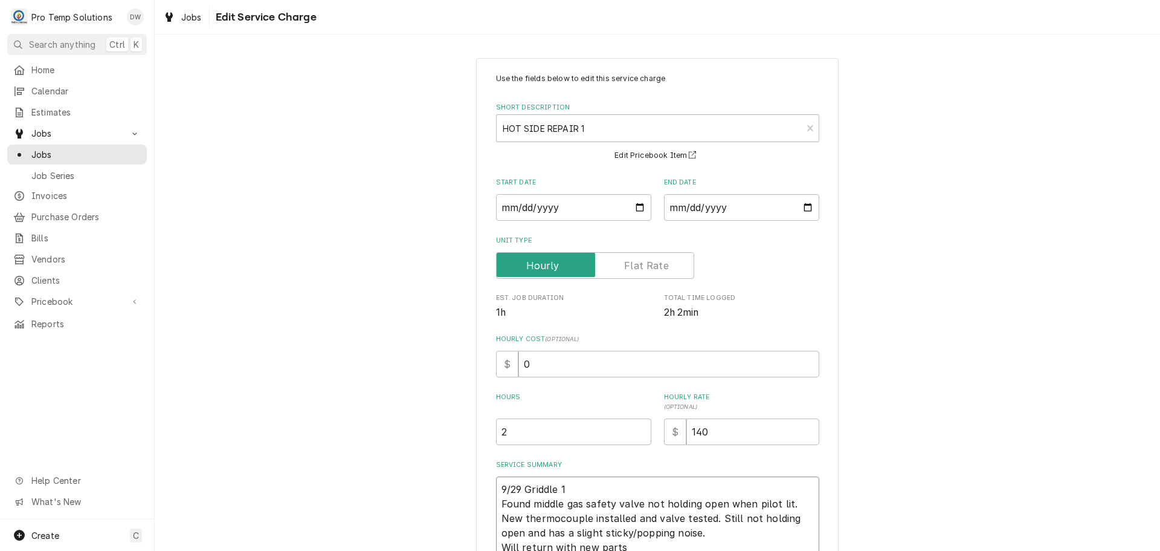
type textarea "x"
type textarea "9/29 Griddle 15 Found middle gas safety valve not holding open when pilot lit. …"
type textarea "x"
type textarea "9/29 Griddle 150 Found middle gas safety valve not holding open when pilot lit.…"
type textarea "x"
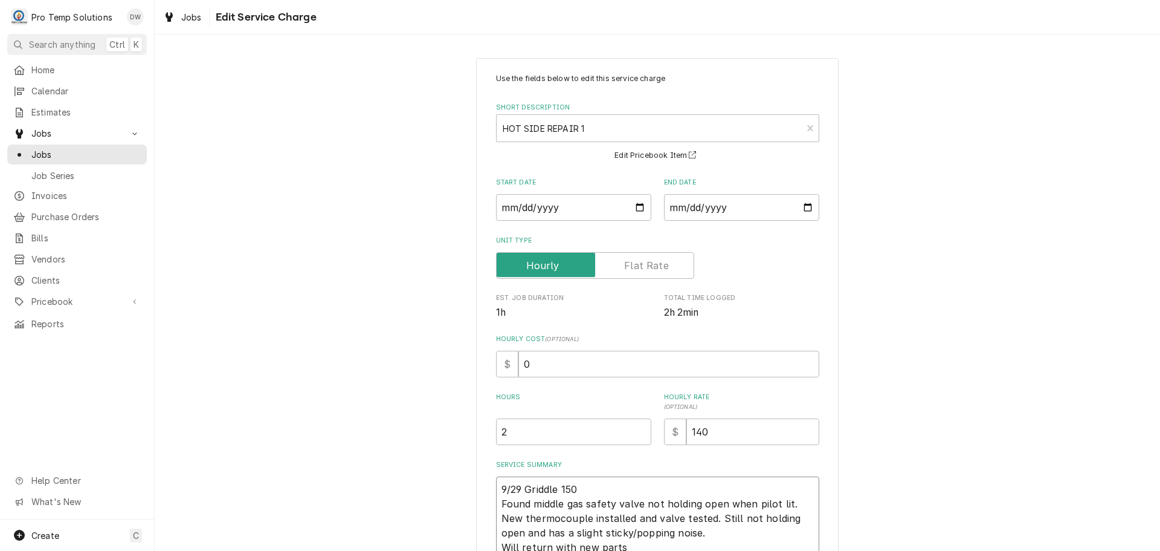
type textarea "9/29 Griddle 150- Found middle gas safety valve not holding open when pilot lit…"
type textarea "x"
type textarea "9/29 Griddle 150-3 Found middle gas safety valve not holding open when pilot li…"
type textarea "x"
type textarea "9/29 Griddle 150-35 Found middle gas safety valve not holding open when pilot l…"
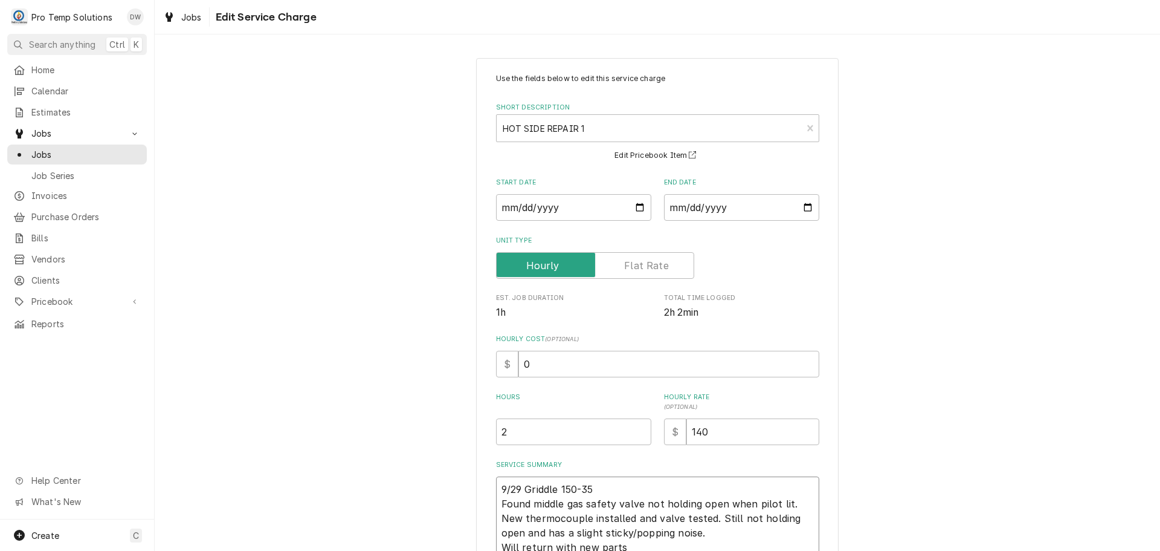
type textarea "x"
type textarea "9/29 Griddle 150-350 Found middle gas safety valve not holding open when pilot …"
type textarea "x"
type textarea "9/29 Griddle 150-350 Found middle gas safety valve not holding open when pilot …"
type textarea "x"
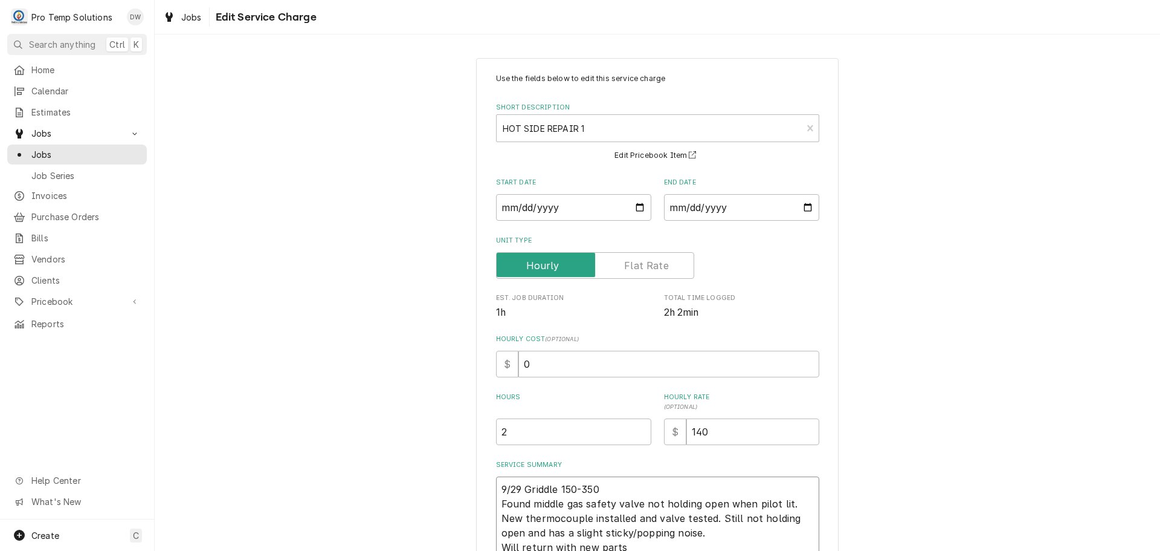
type textarea "9/29 Griddle 150-350 K Found middle gas safety valve not holding open when pilo…"
type textarea "x"
type textarea "9/29 Griddle 150-350 KO Found middle gas safety valve not holding open when pil…"
type textarea "x"
type textarea "9/29 Griddle 150-350 KOT Found middle gas safety valve not holding open when pi…"
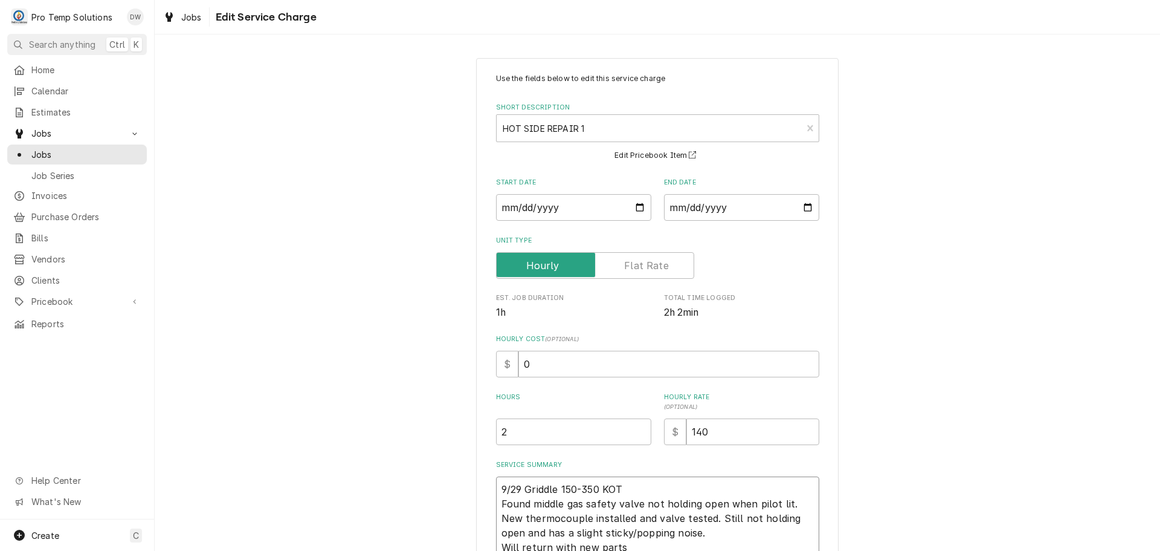
type textarea "x"
type textarea "9/29 Griddle 150-350 KOTY Found middle gas safety valve not holding open when p…"
type textarea "x"
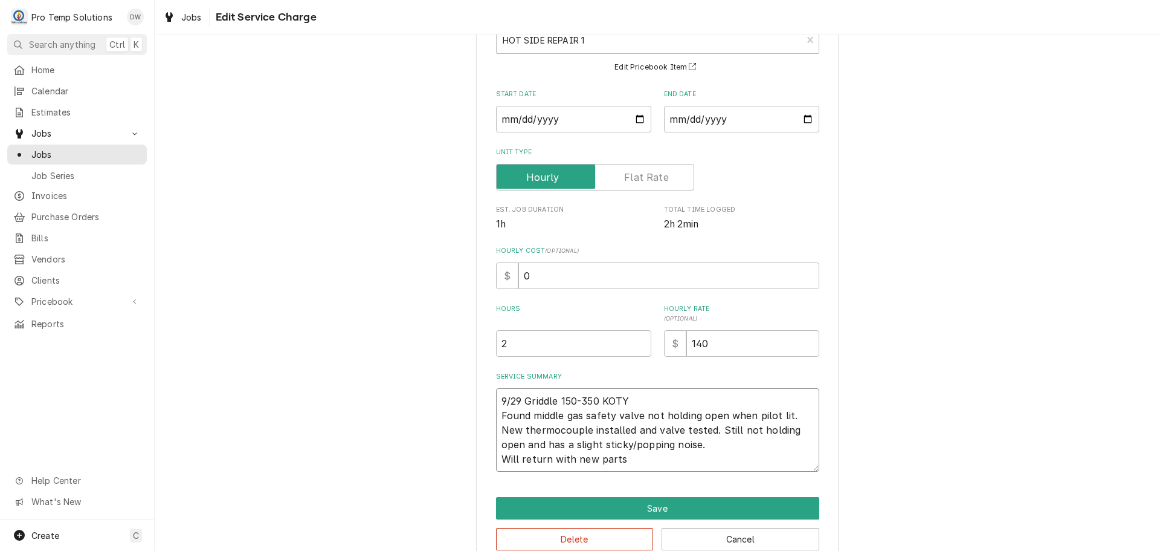
scroll to position [114, 0]
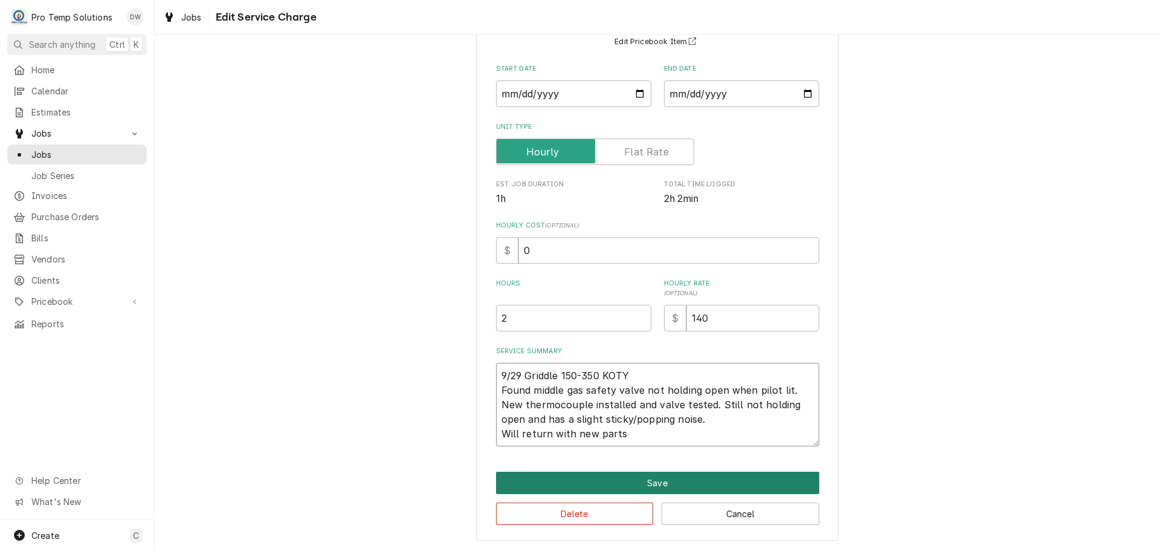
type textarea "9/29 Griddle 150-350 KOTY Found middle gas safety valve not holding open when p…"
click at [650, 484] on button "Save" at bounding box center [657, 482] width 323 height 22
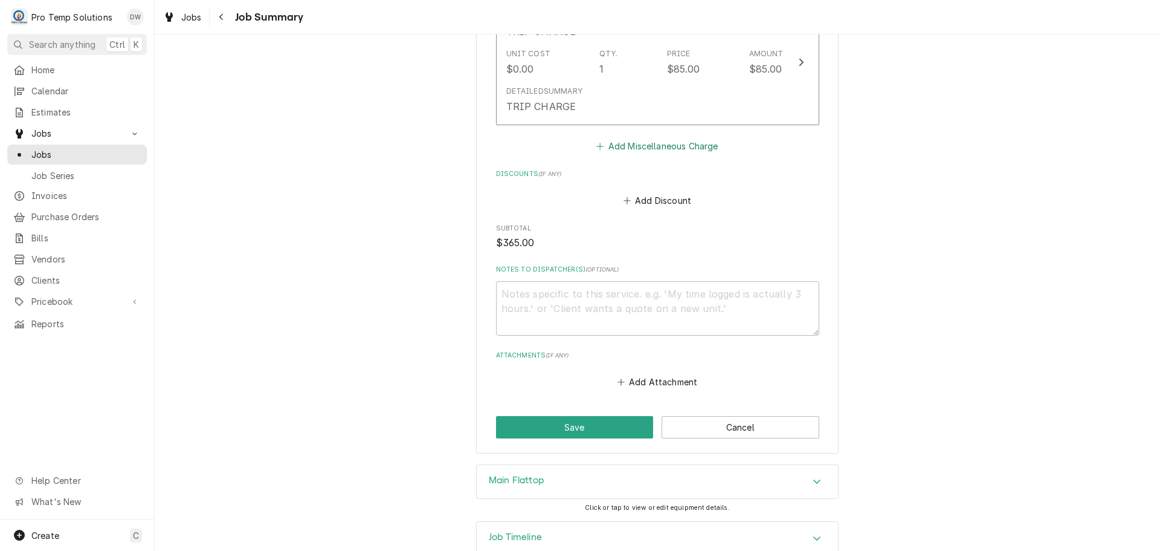
scroll to position [769, 0]
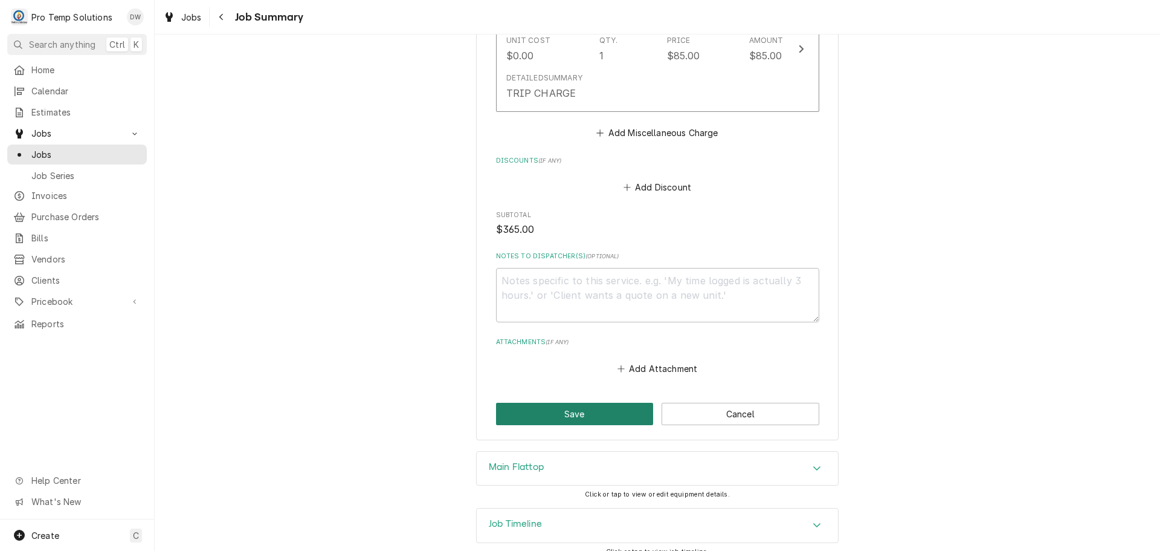
click at [572, 403] on button "Save" at bounding box center [575, 414] width 158 height 22
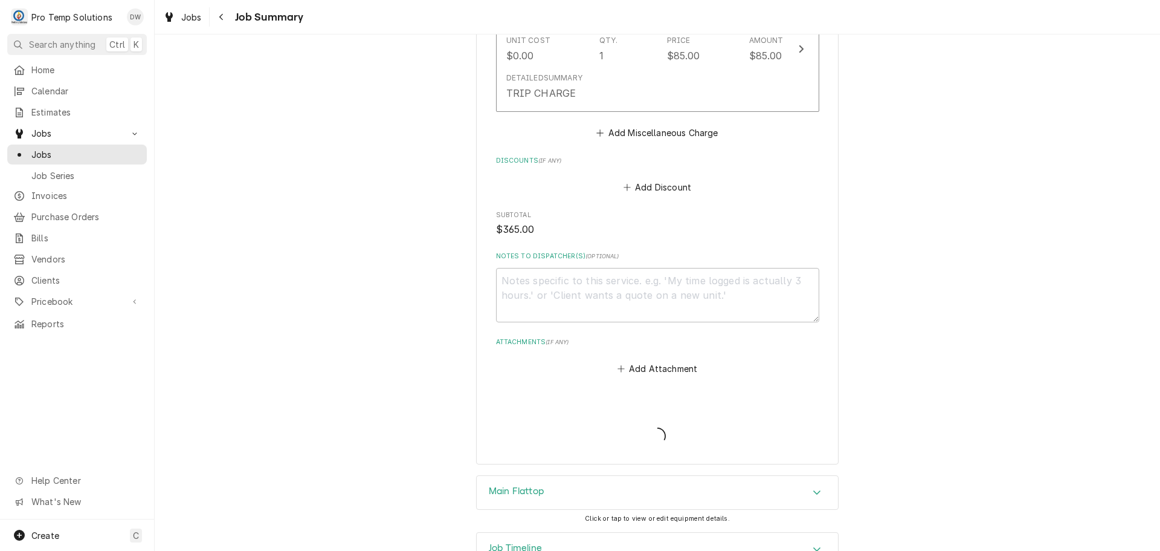
type textarea "x"
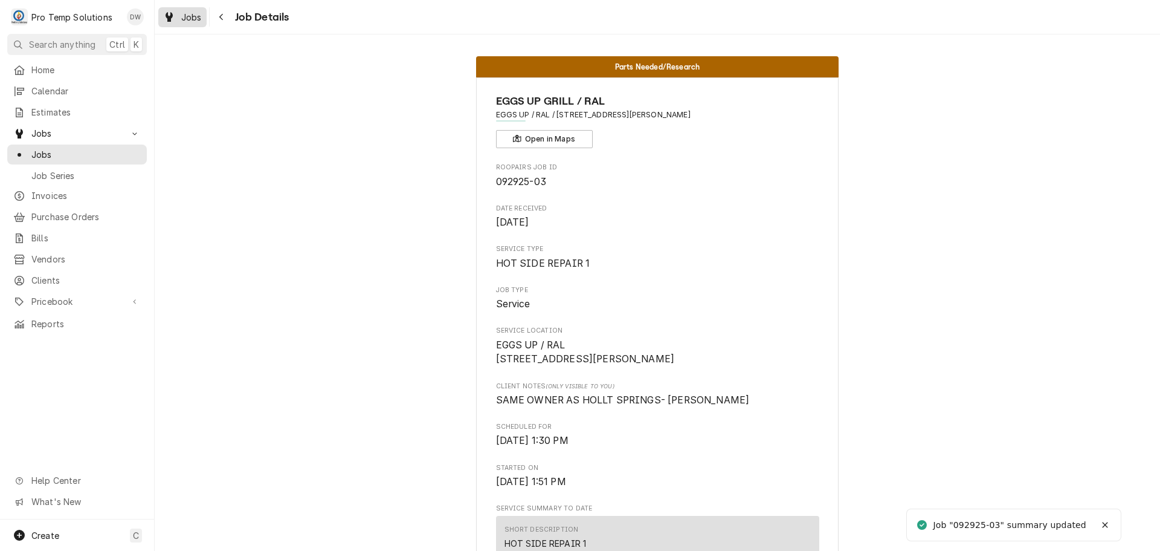
click at [184, 15] on span "Jobs" at bounding box center [191, 17] width 21 height 13
